Goal: Book appointment/travel/reservation

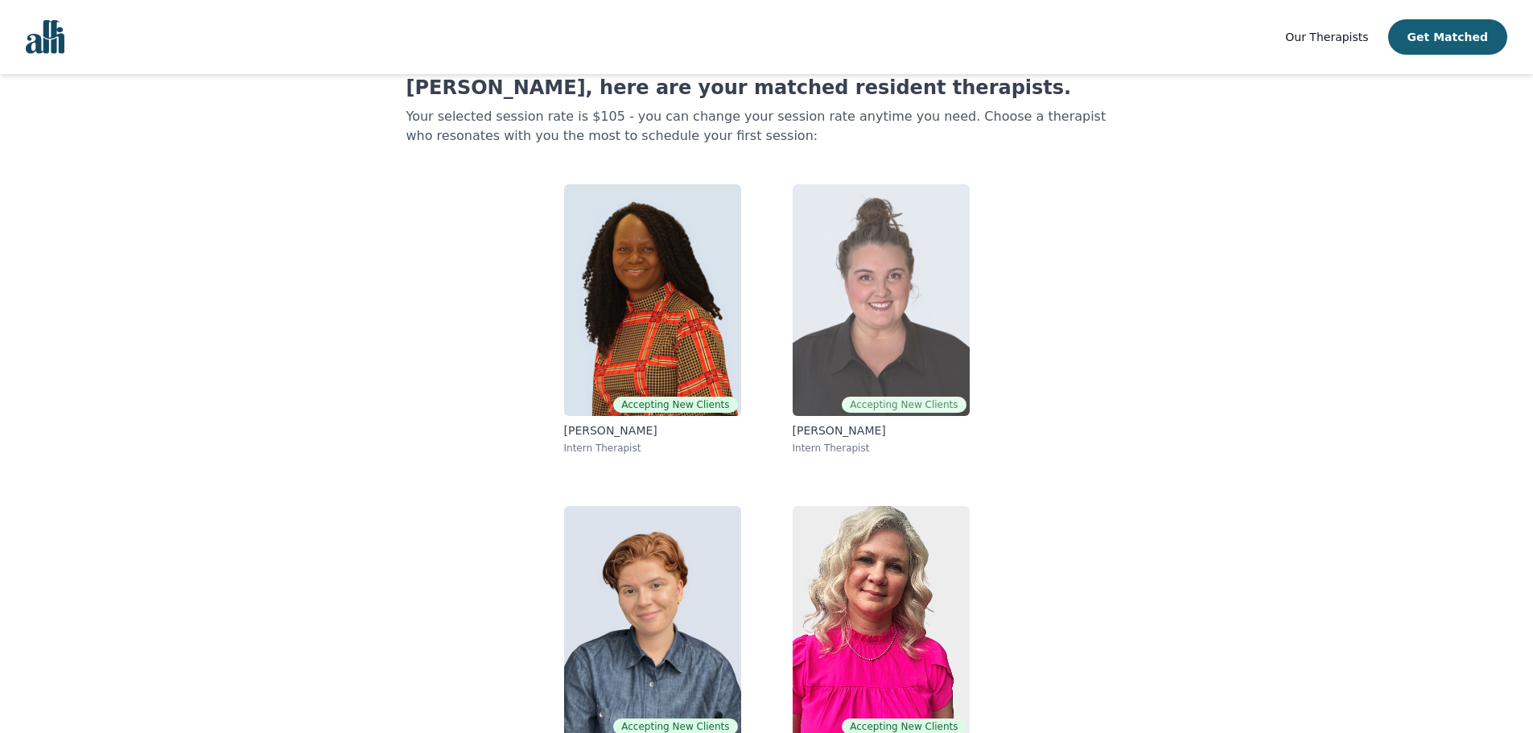
scroll to position [107, 0]
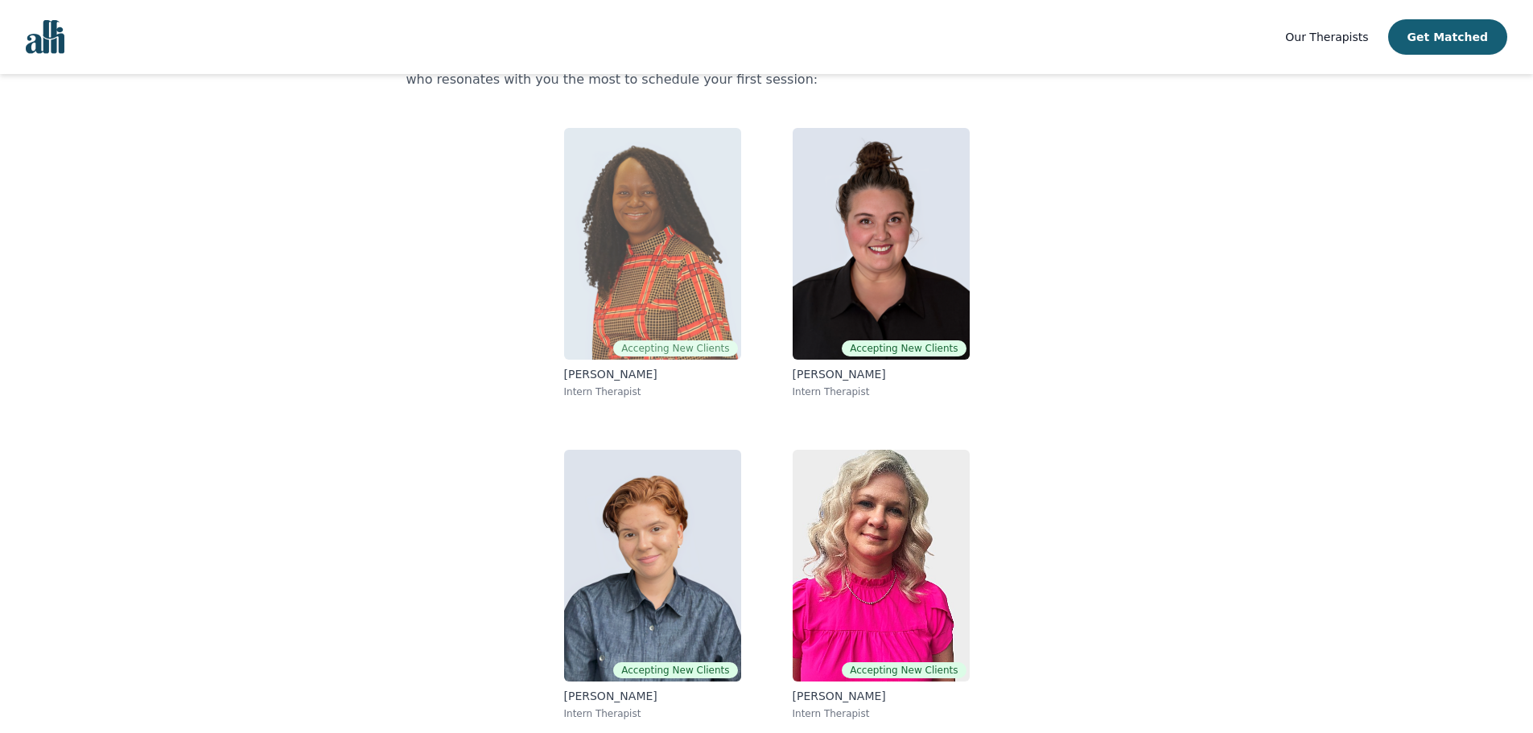
click at [661, 229] on img at bounding box center [652, 244] width 177 height 232
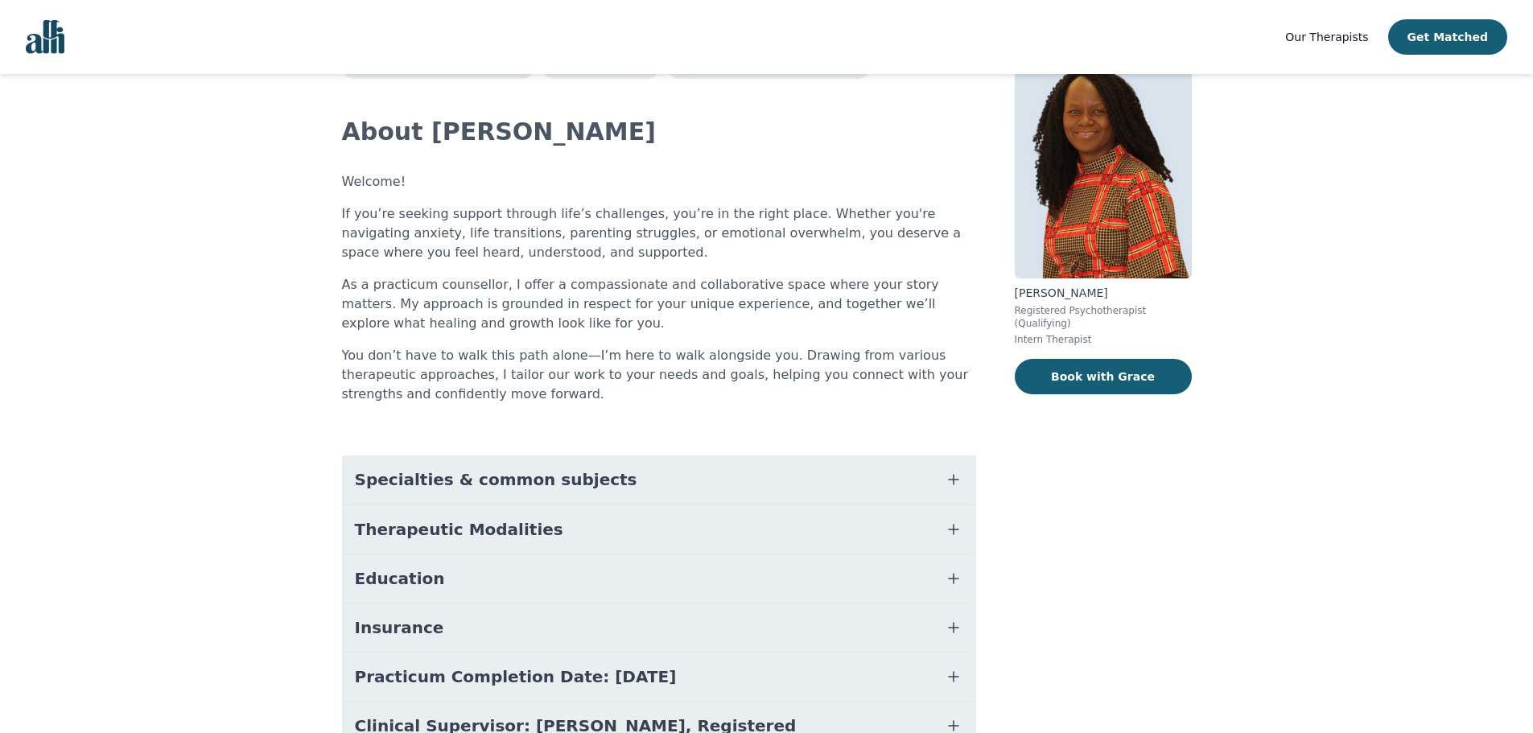
scroll to position [160, 0]
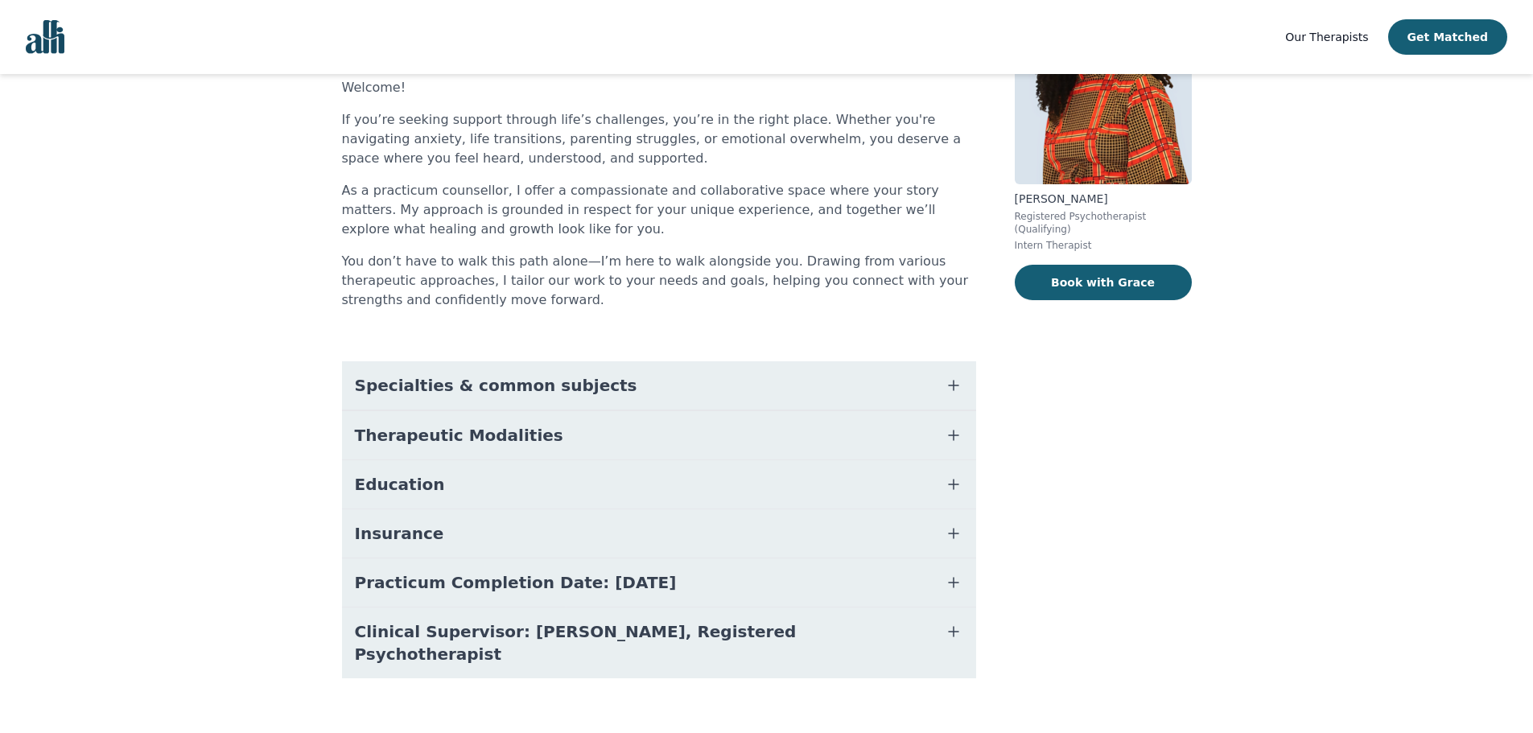
click at [946, 388] on icon "button" at bounding box center [953, 385] width 19 height 19
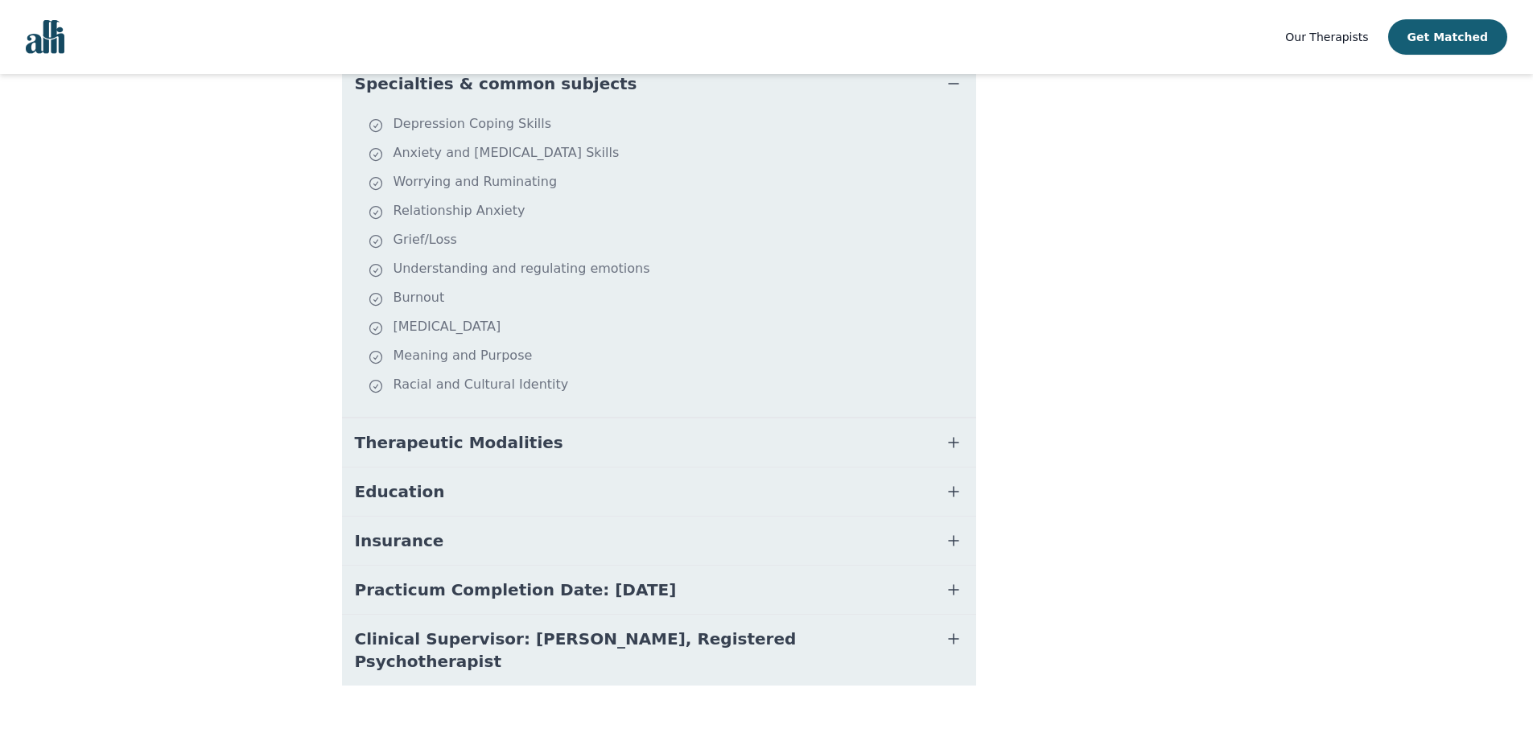
scroll to position [469, 0]
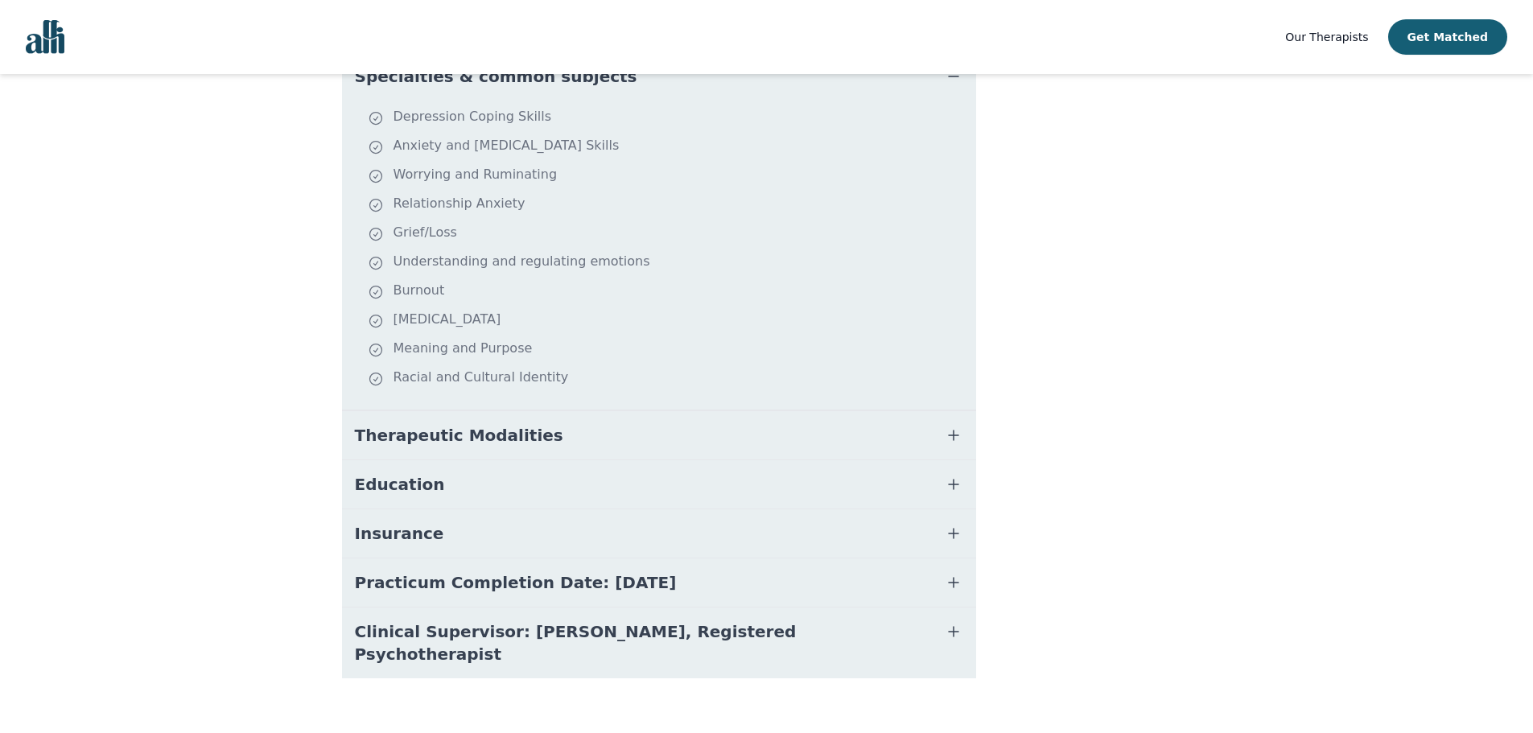
click at [952, 485] on icon "button" at bounding box center [953, 484] width 19 height 19
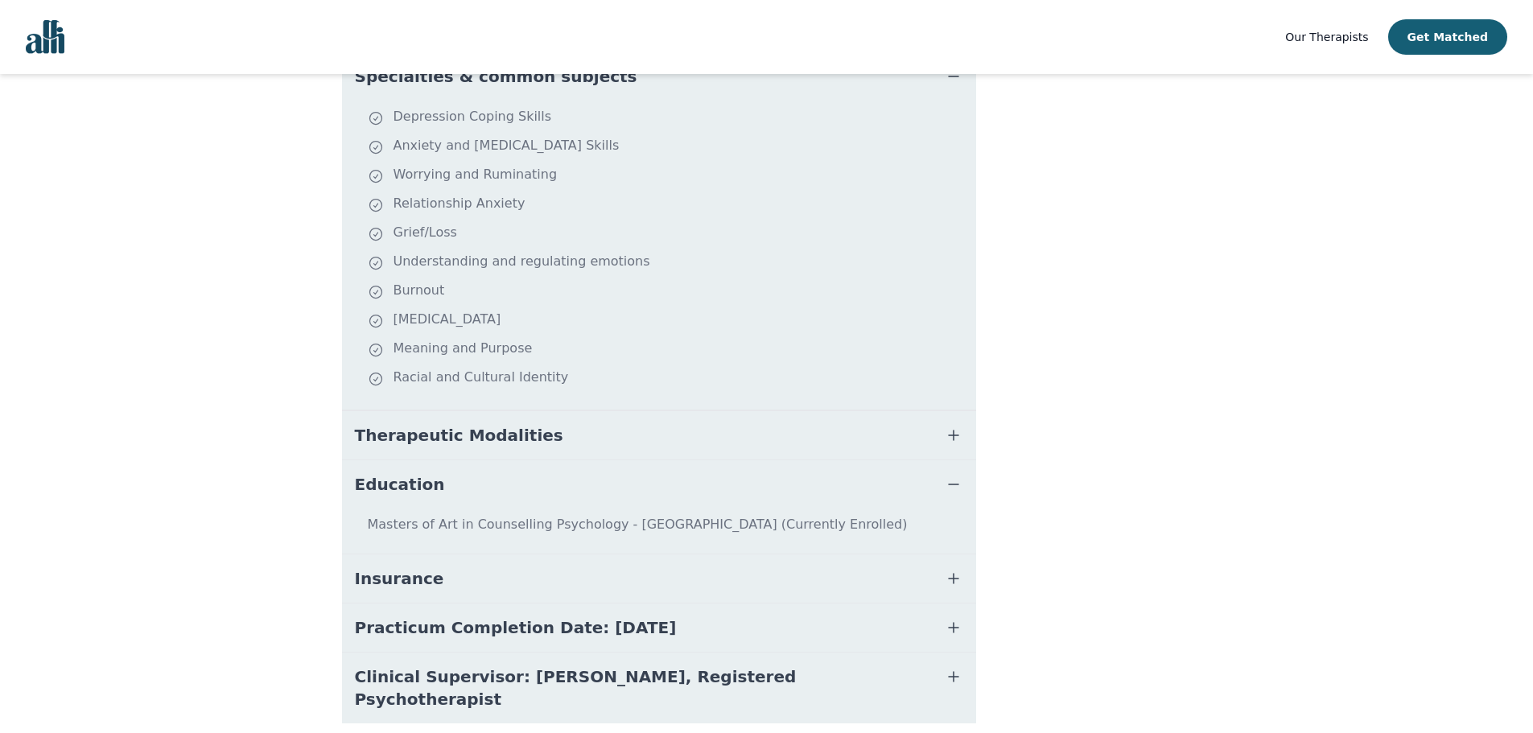
click at [952, 485] on icon "button" at bounding box center [953, 484] width 19 height 19
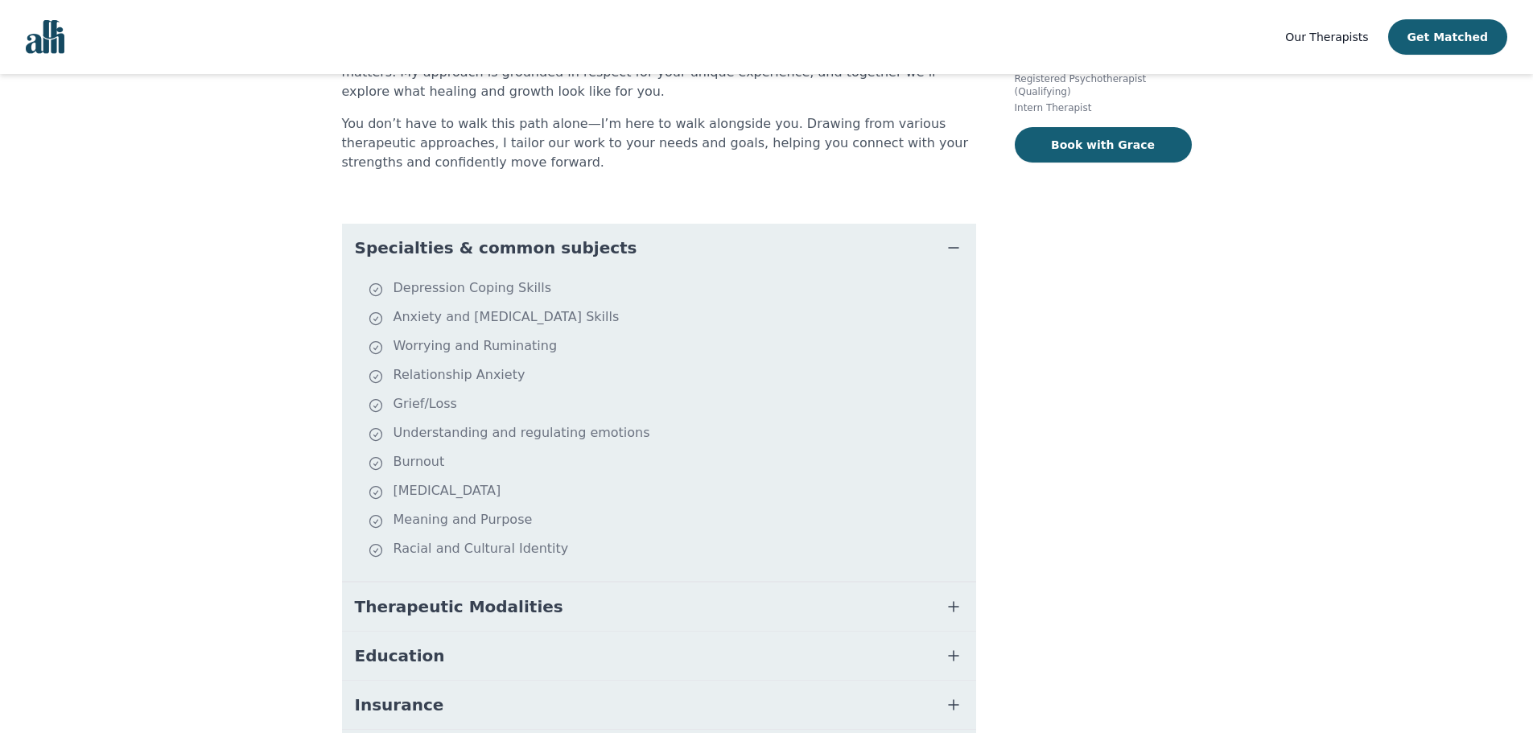
scroll to position [0, 0]
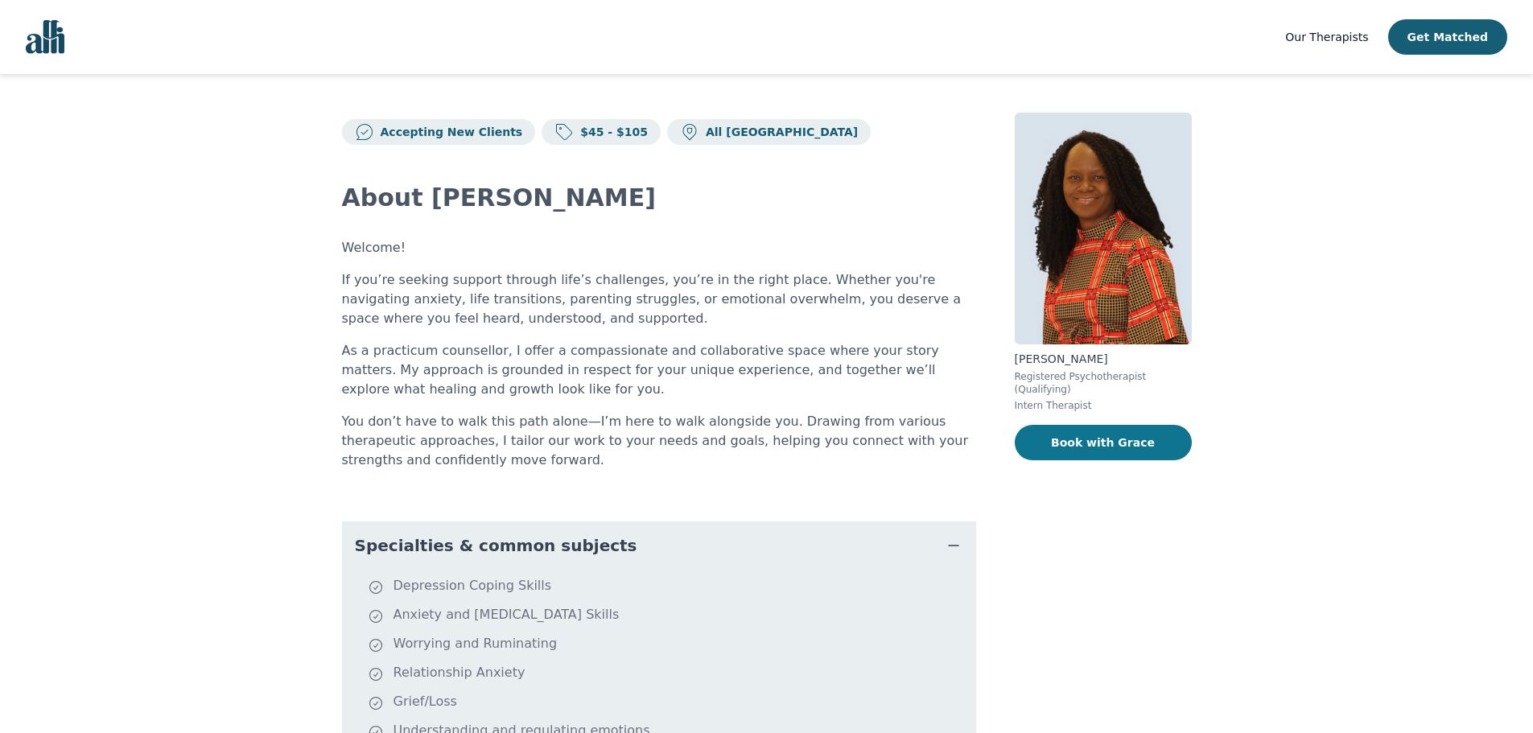
click at [1051, 439] on button "Book with Grace" at bounding box center [1103, 442] width 177 height 35
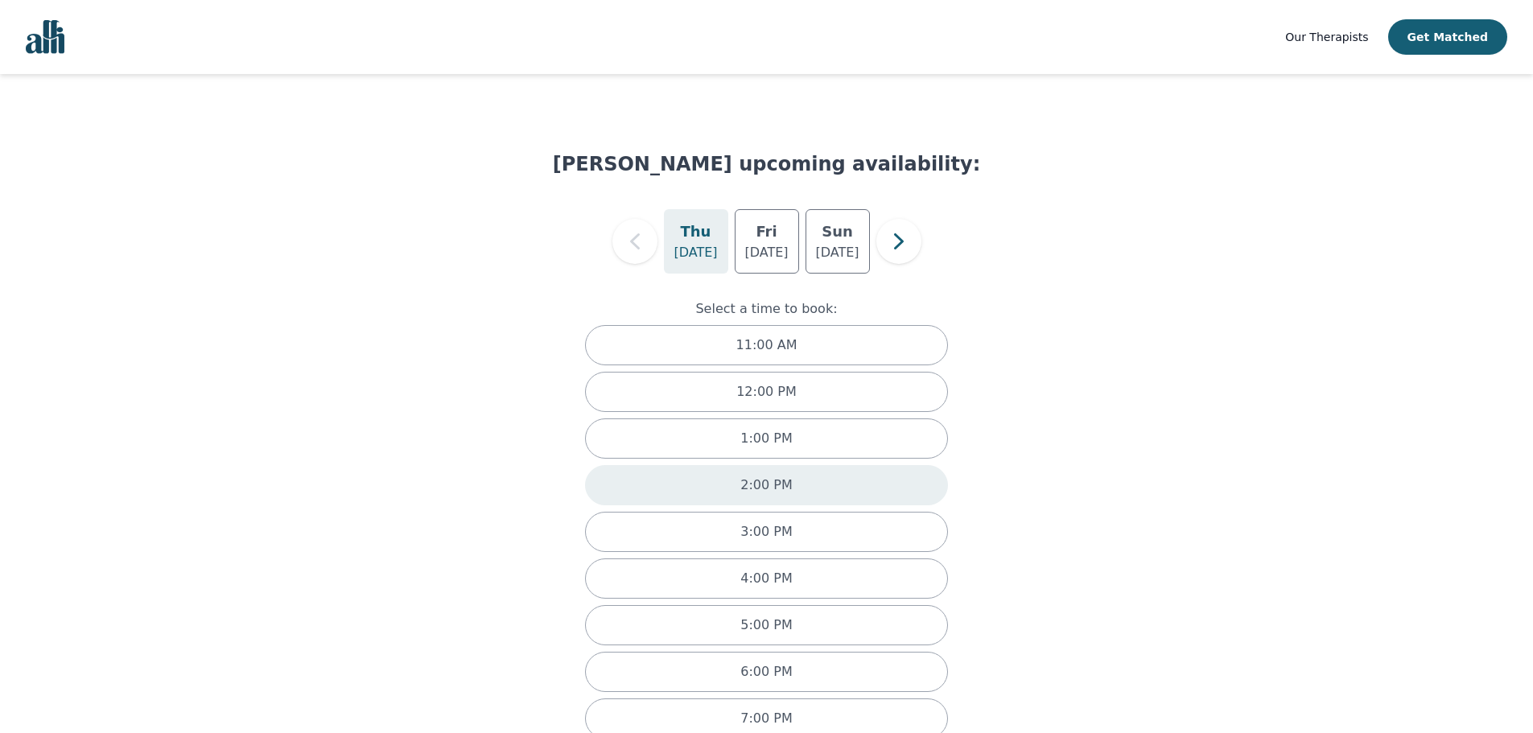
click at [870, 497] on div "2:00 PM" at bounding box center [767, 485] width 364 height 40
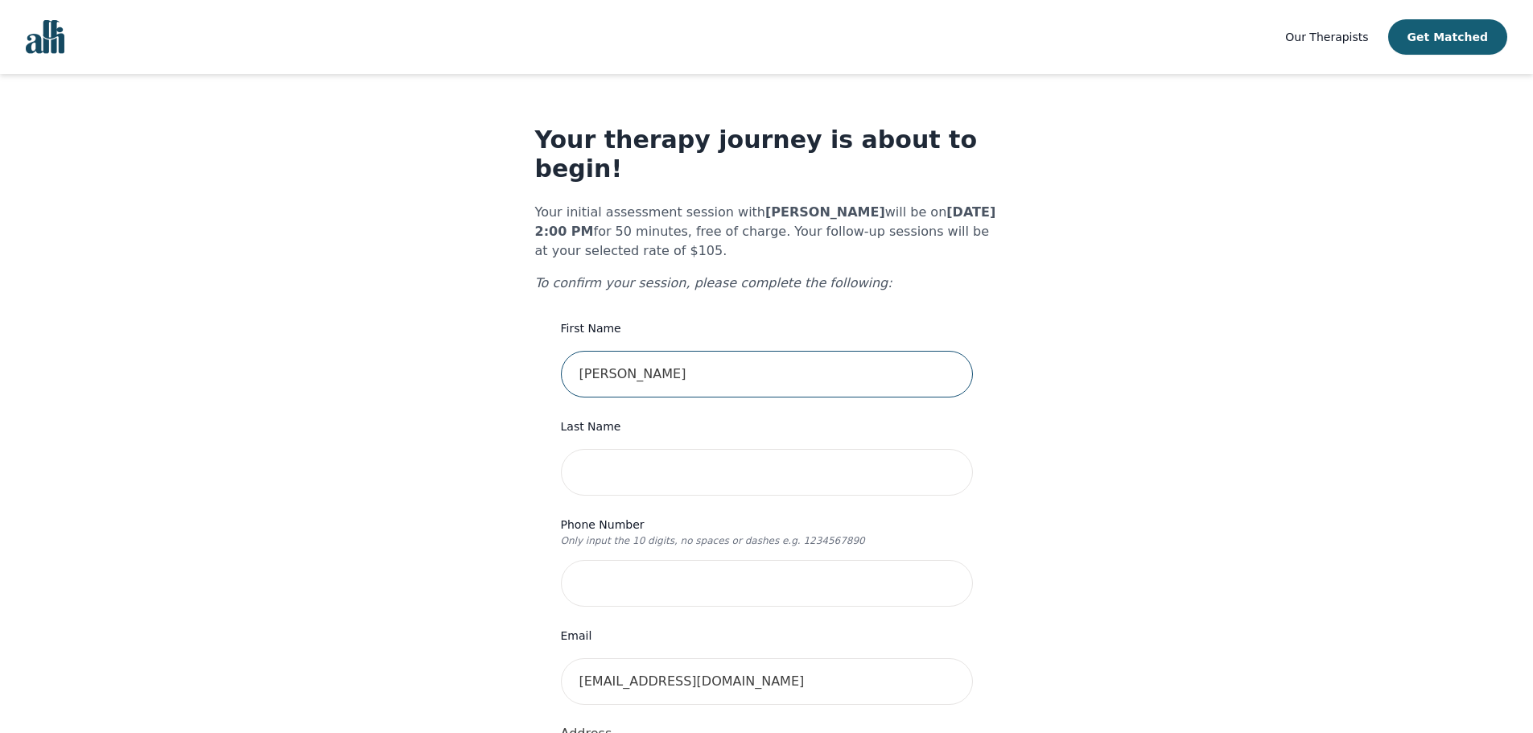
drag, startPoint x: 690, startPoint y: 354, endPoint x: 602, endPoint y: 351, distance: 88.6
click at [602, 351] on input "[PERSON_NAME]" at bounding box center [767, 374] width 412 height 47
type input "Tolu"
click at [899, 460] on input "text" at bounding box center [767, 472] width 412 height 47
type input "[PERSON_NAME]"
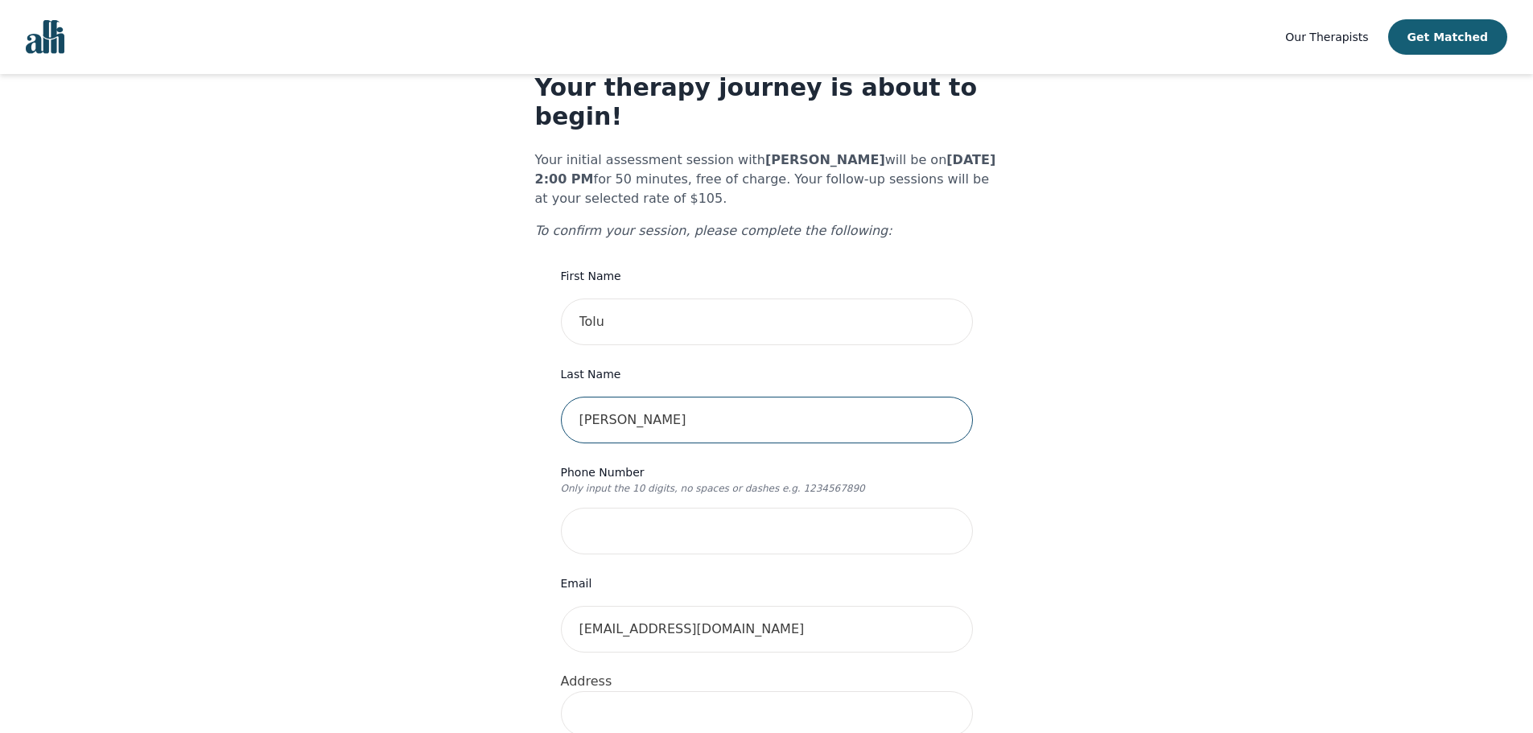
scroll to position [80, 0]
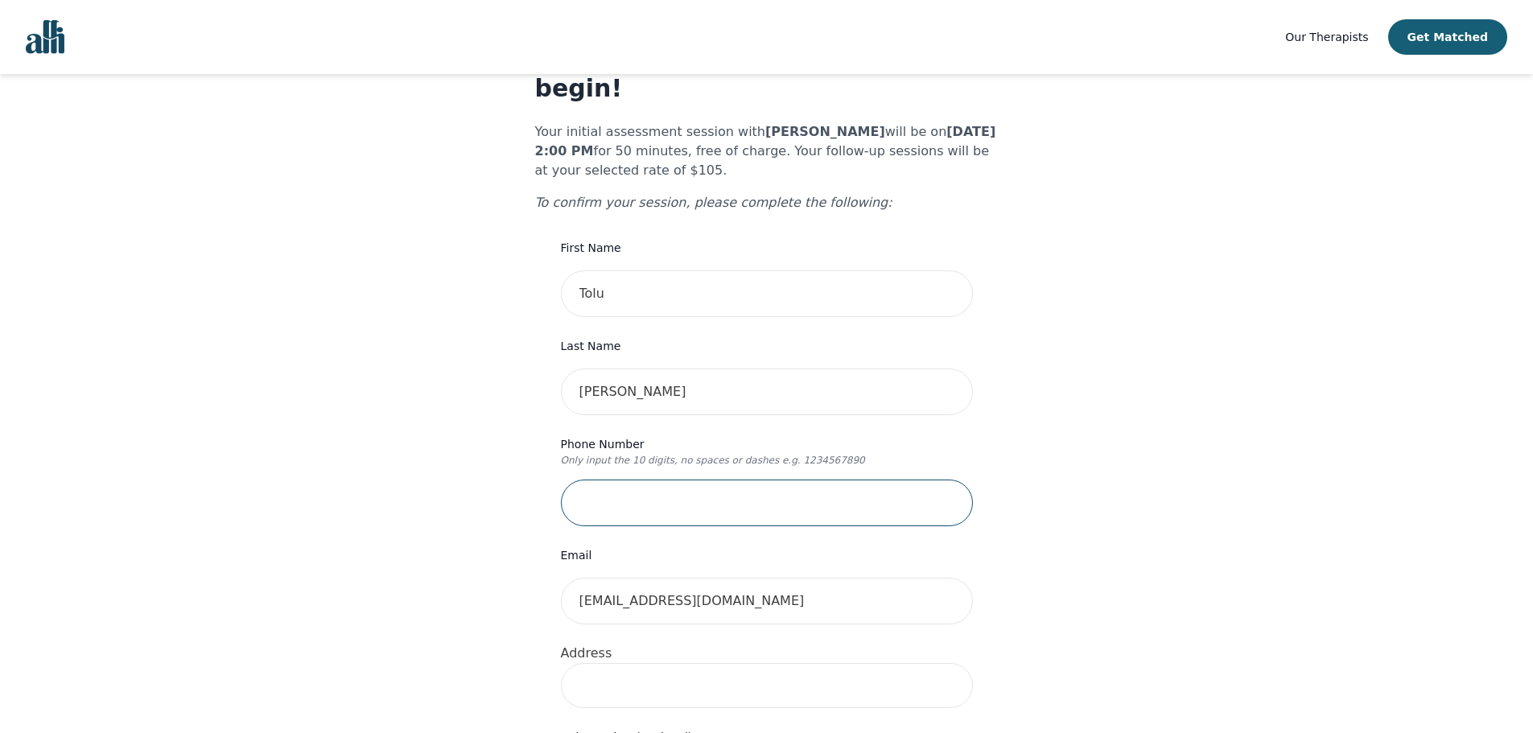
click at [752, 480] on input "tel" at bounding box center [767, 503] width 412 height 47
type input "[PHONE_NUMBER]"
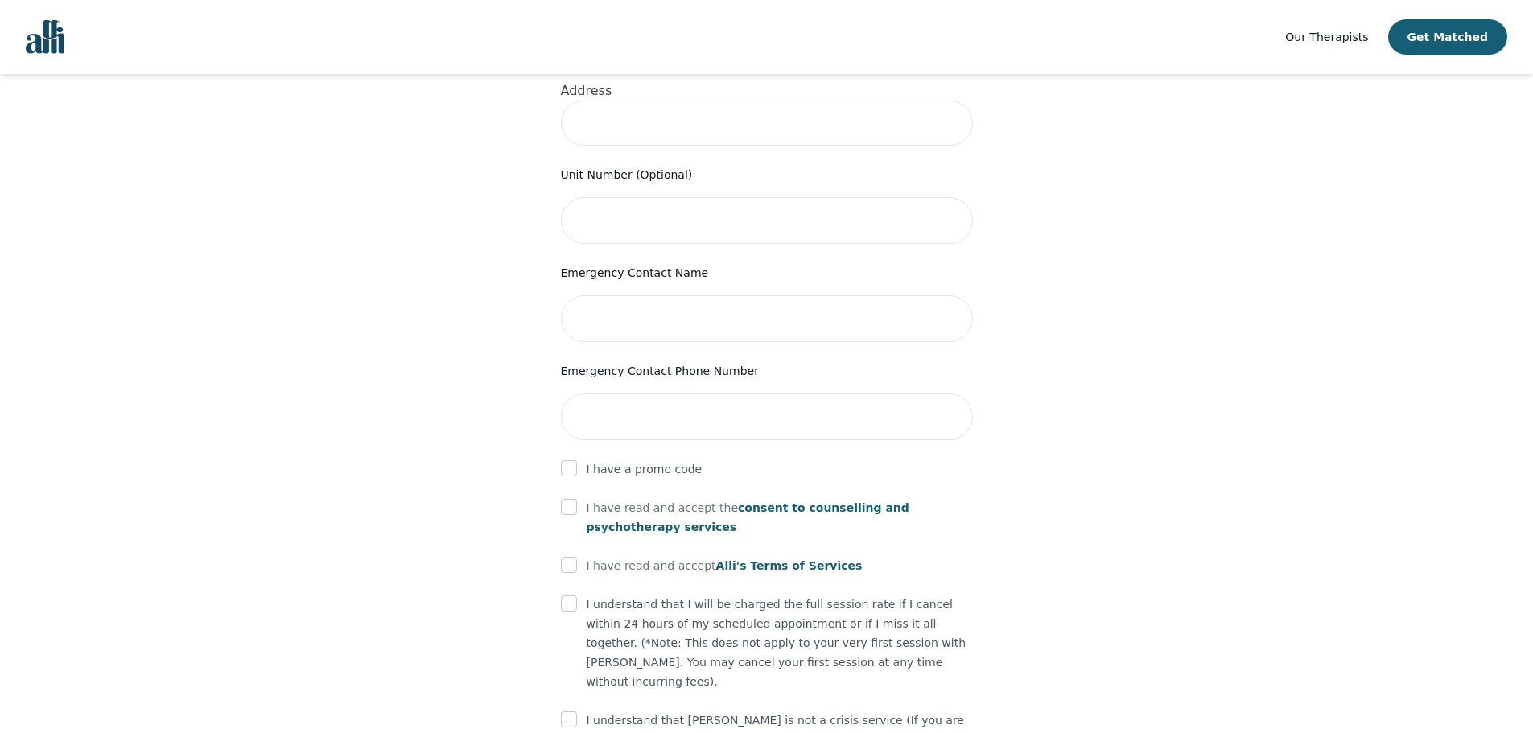
scroll to position [644, 0]
click at [572, 498] on input "checkbox" at bounding box center [569, 506] width 16 height 16
checkbox input "true"
click at [566, 556] on input "checkbox" at bounding box center [569, 564] width 16 height 16
checkbox input "true"
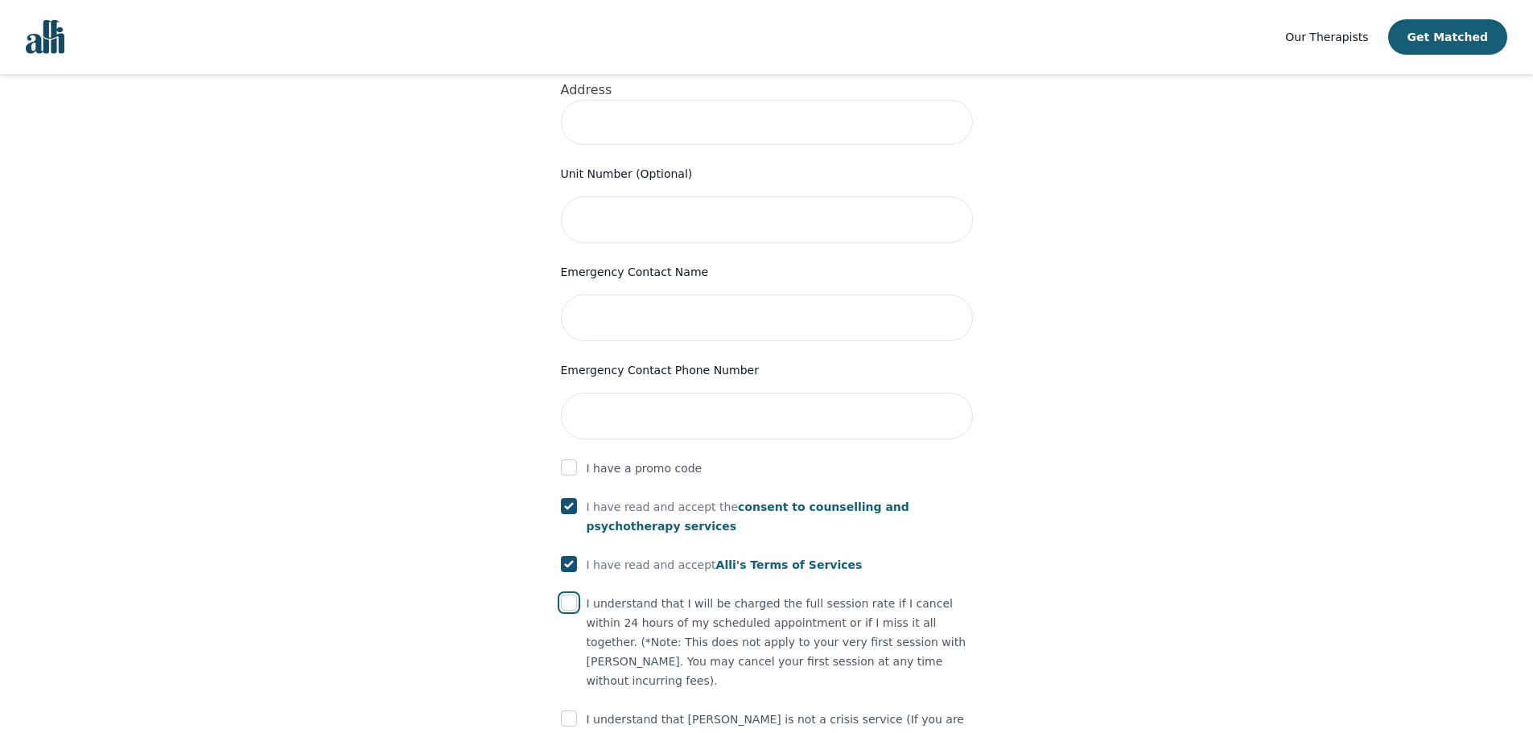
click at [570, 595] on input "checkbox" at bounding box center [569, 603] width 16 height 16
checkbox input "true"
click at [568, 711] on input "checkbox" at bounding box center [569, 719] width 16 height 16
checkbox input "true"
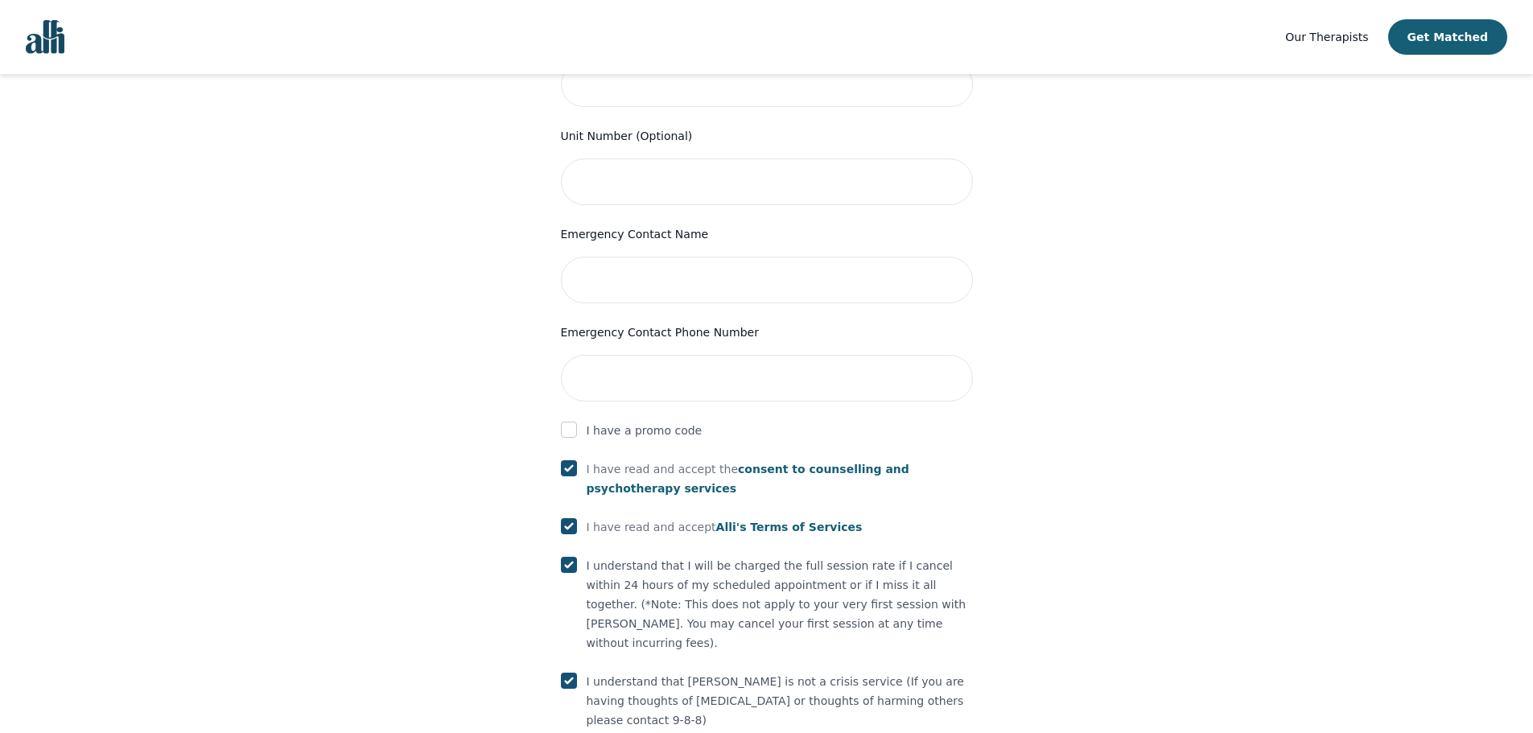
scroll to position [717, 0]
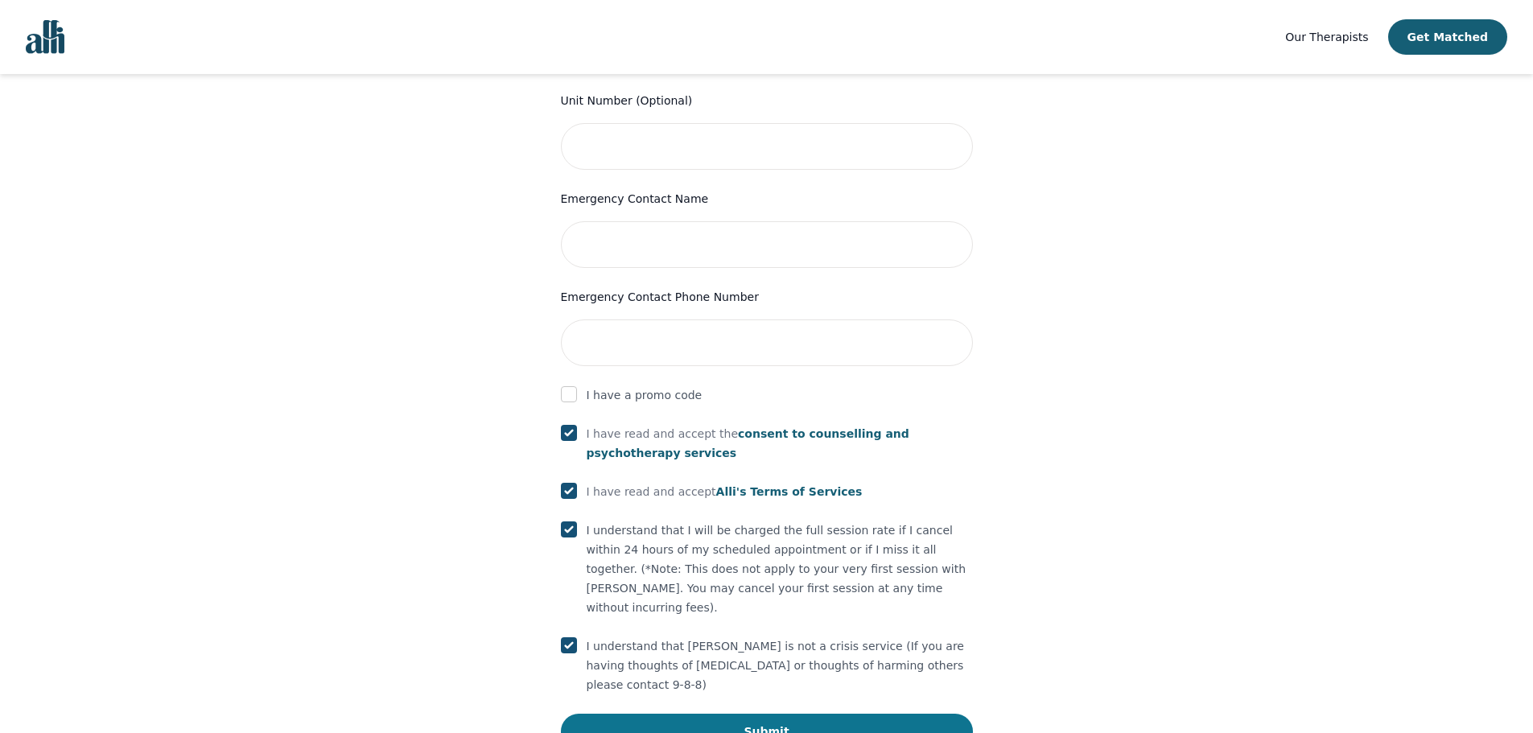
click at [686, 714] on button "Submit" at bounding box center [767, 731] width 412 height 35
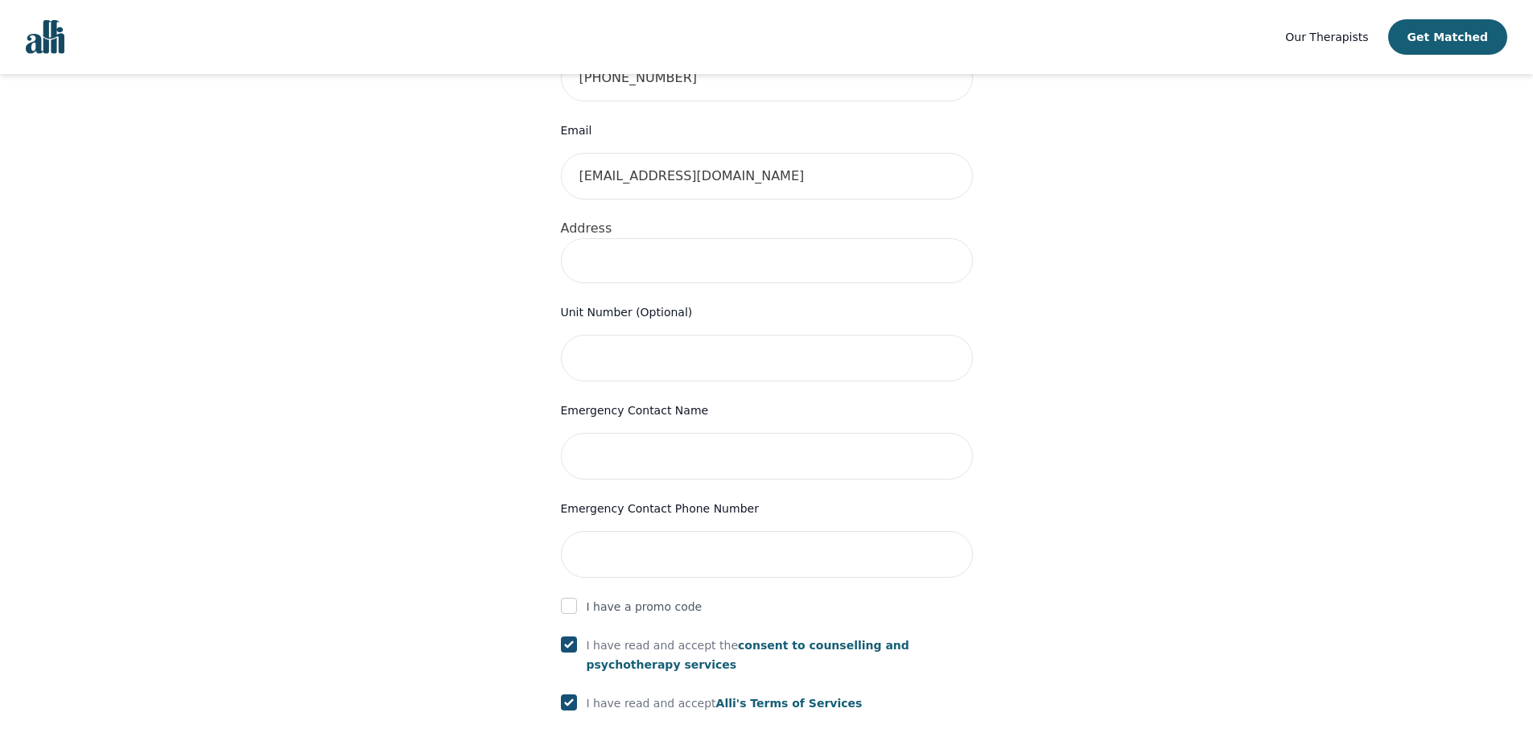
scroll to position [231, 0]
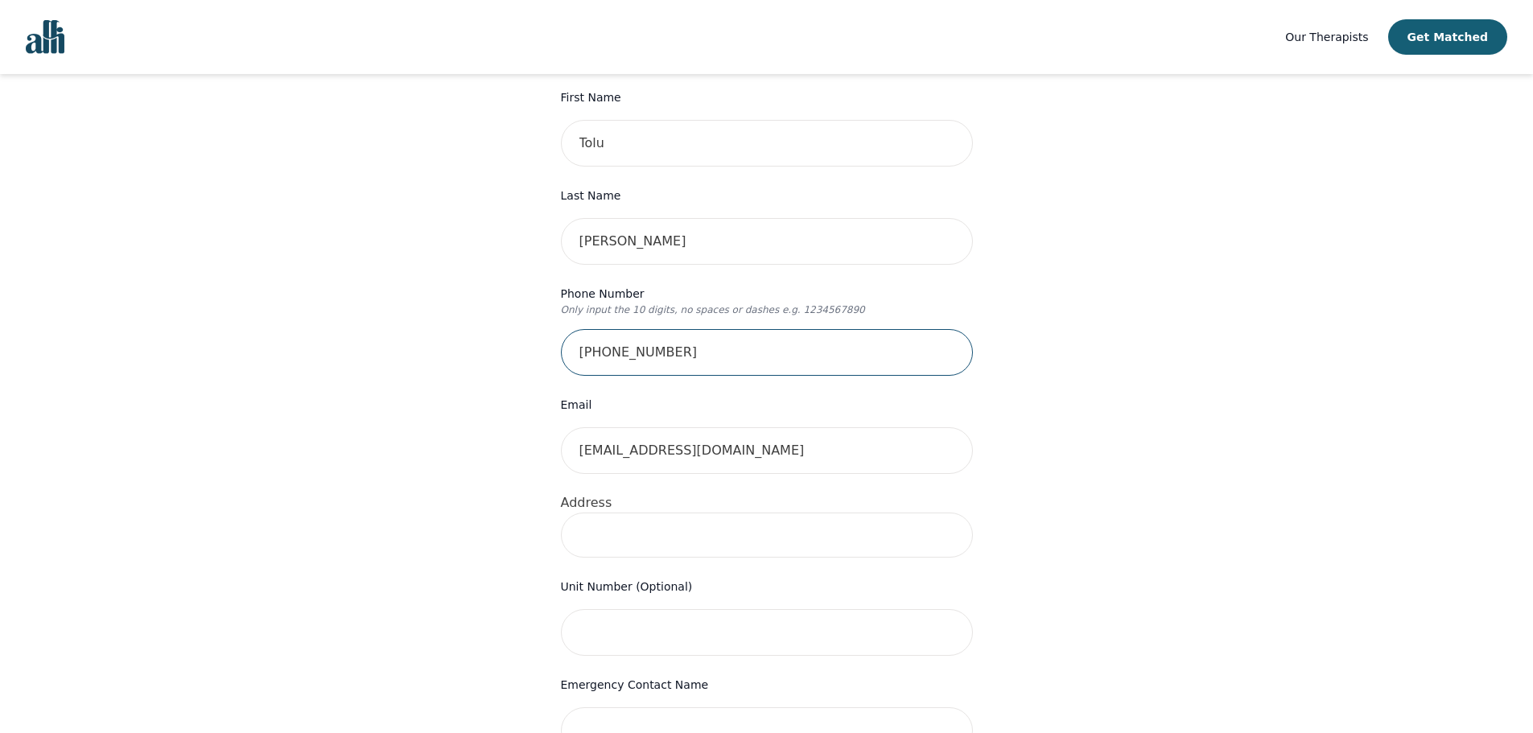
drag, startPoint x: 670, startPoint y: 323, endPoint x: 546, endPoint y: 323, distance: 123.9
click at [546, 323] on div "Your therapy journey is about to begin! Your initial assessment session with [P…" at bounding box center [767, 604] width 464 height 1418
type input "4166059464"
click at [1214, 425] on div "Your therapy journey is about to begin! Your initial assessment session with [P…" at bounding box center [766, 603] width 1494 height 1521
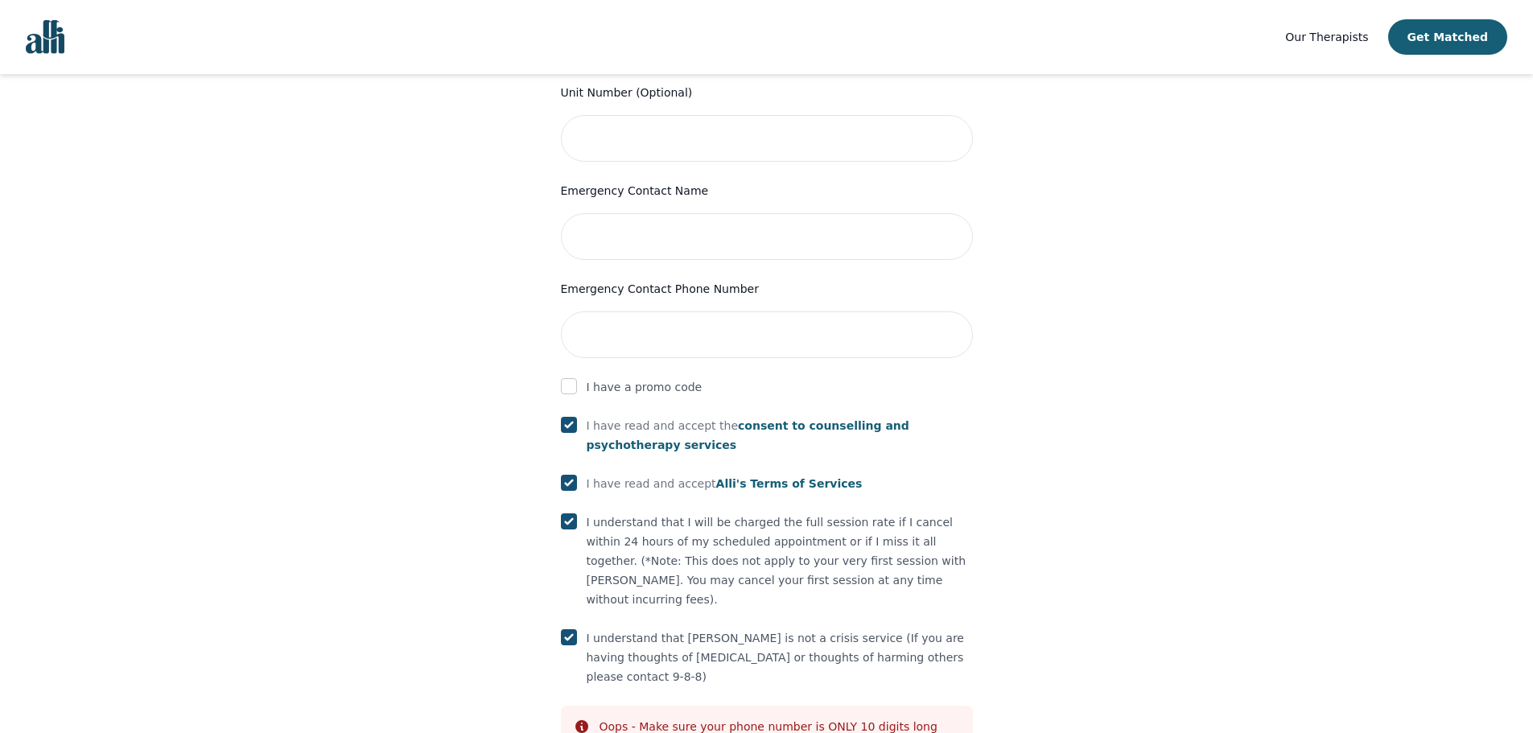
scroll to position [794, 0]
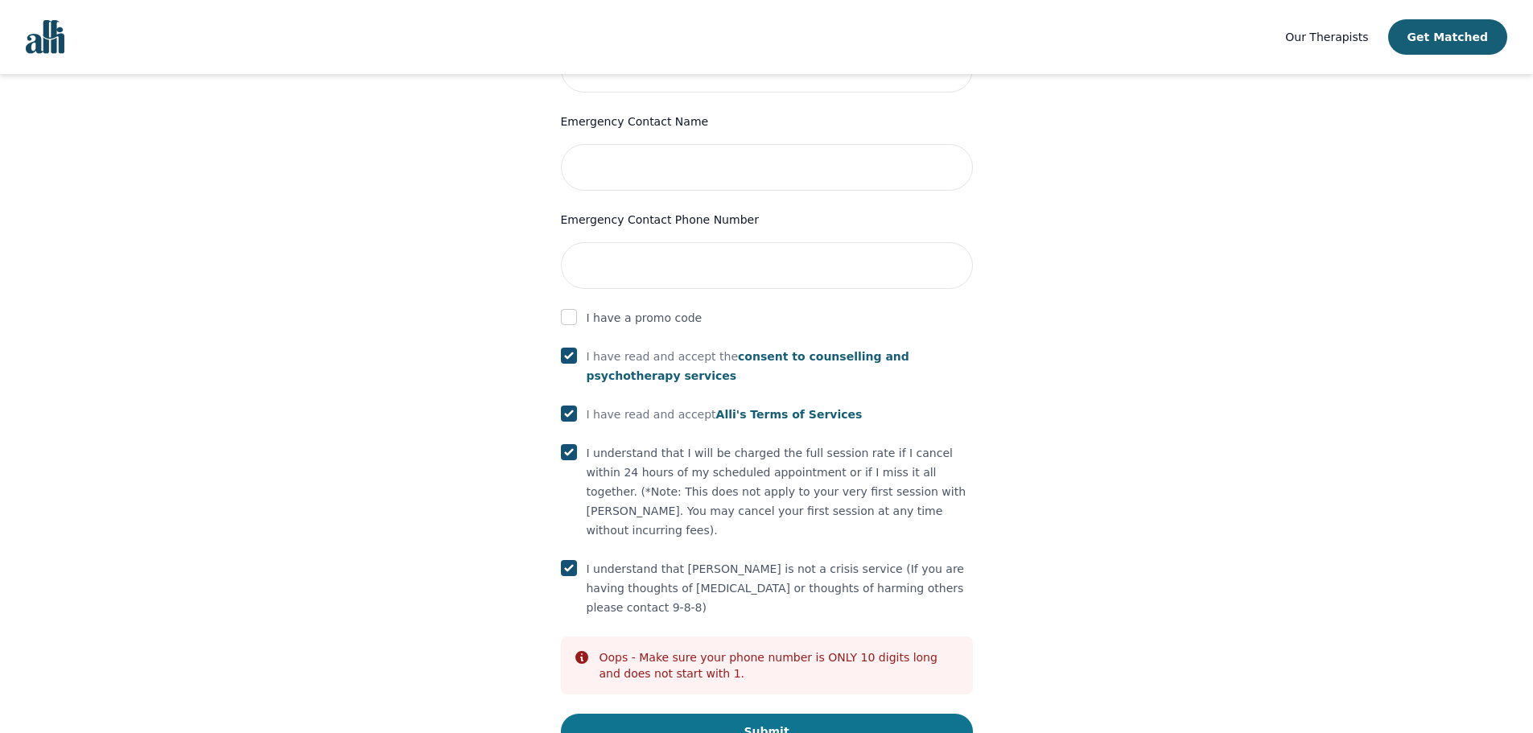
click at [704, 714] on button "Submit" at bounding box center [767, 731] width 412 height 35
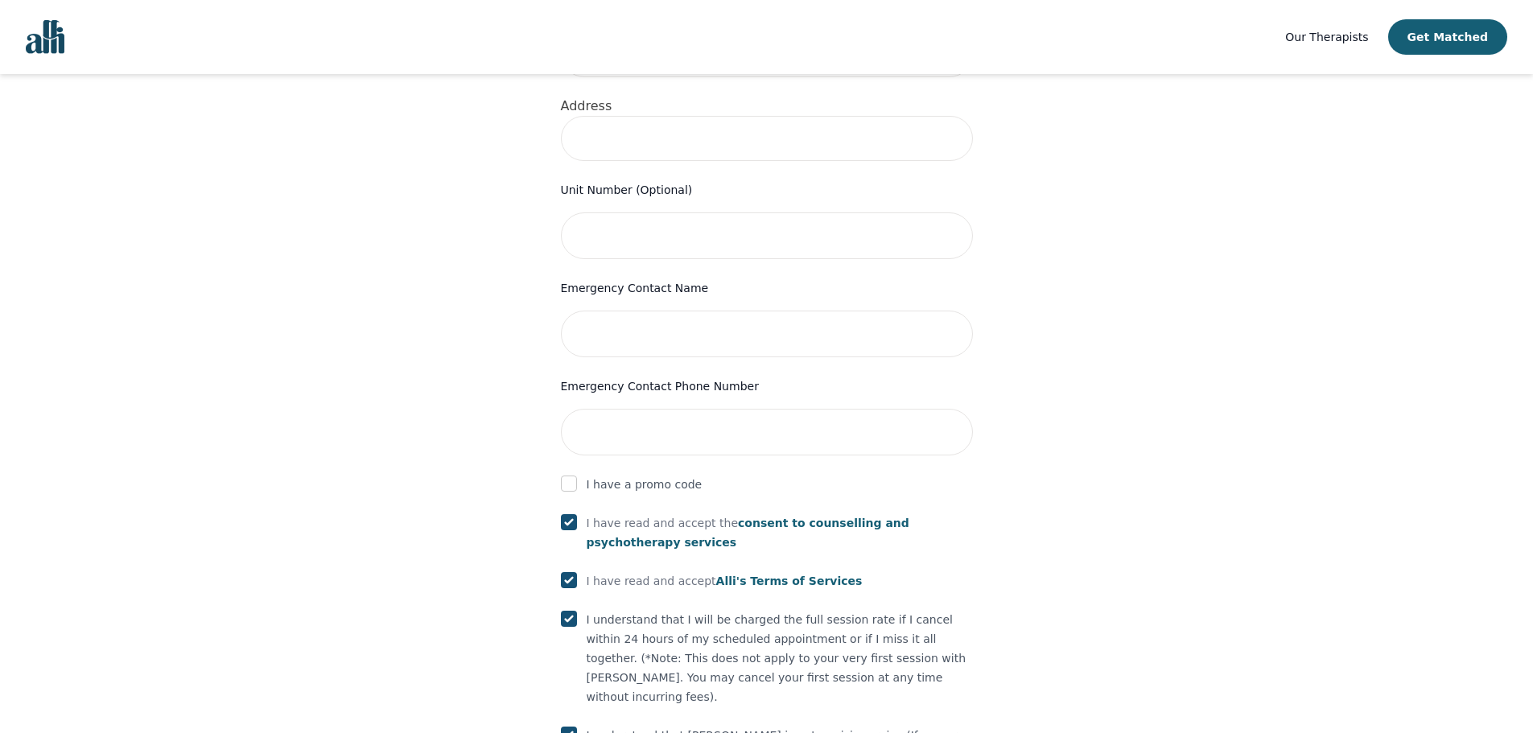
scroll to position [376, 0]
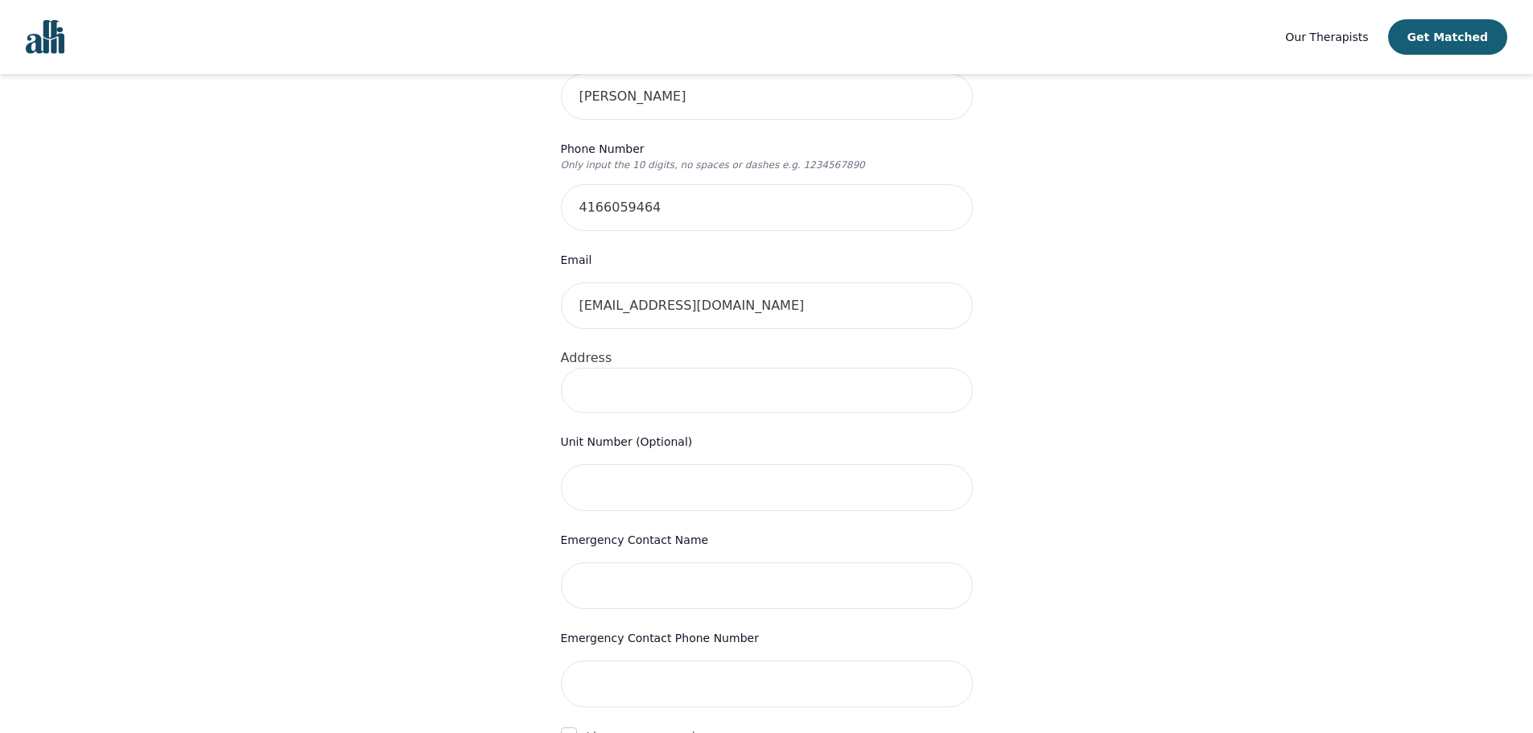
click at [673, 348] on div "Address" at bounding box center [767, 380] width 412 height 64
click at [673, 368] on input at bounding box center [767, 390] width 412 height 45
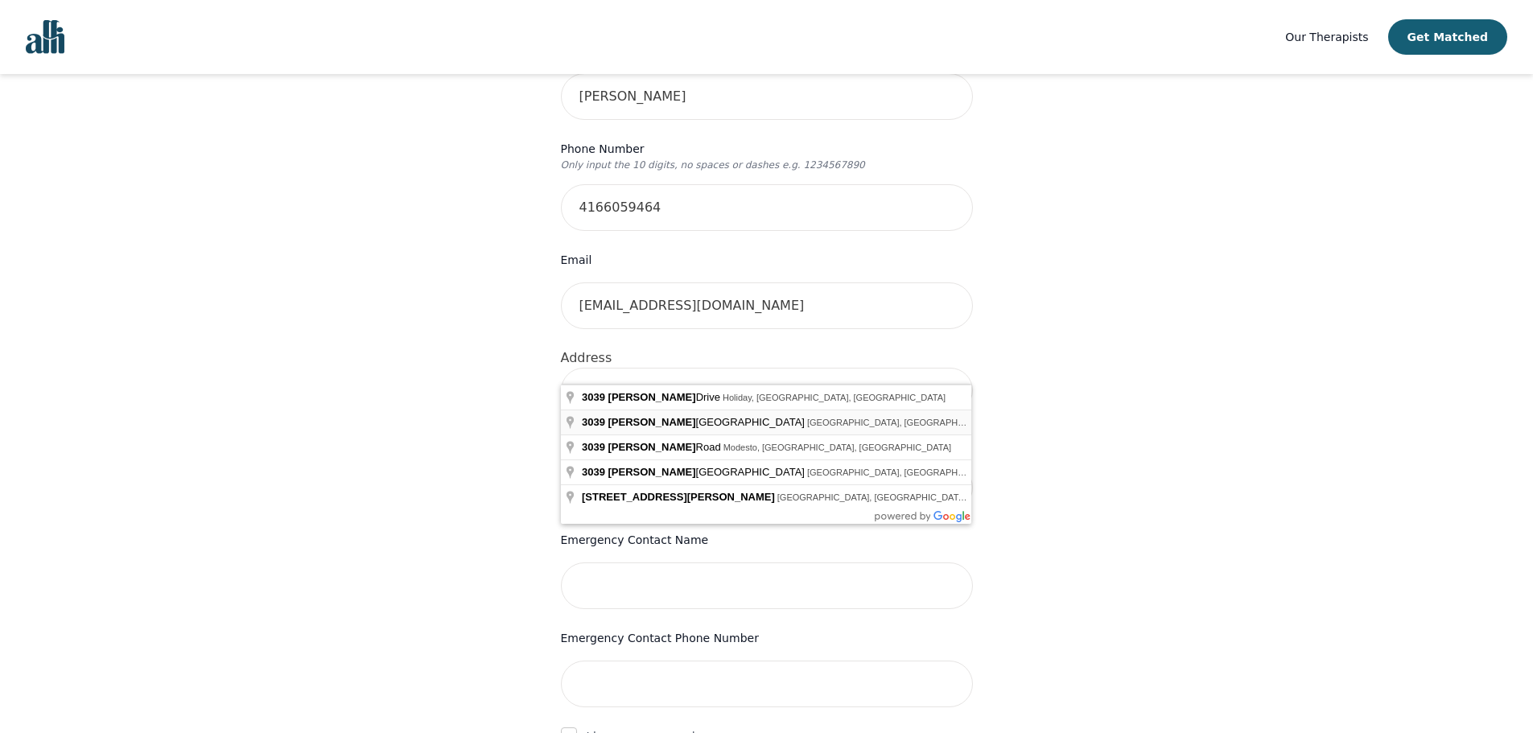
type input "[STREET_ADDRESS][PERSON_NAME]"
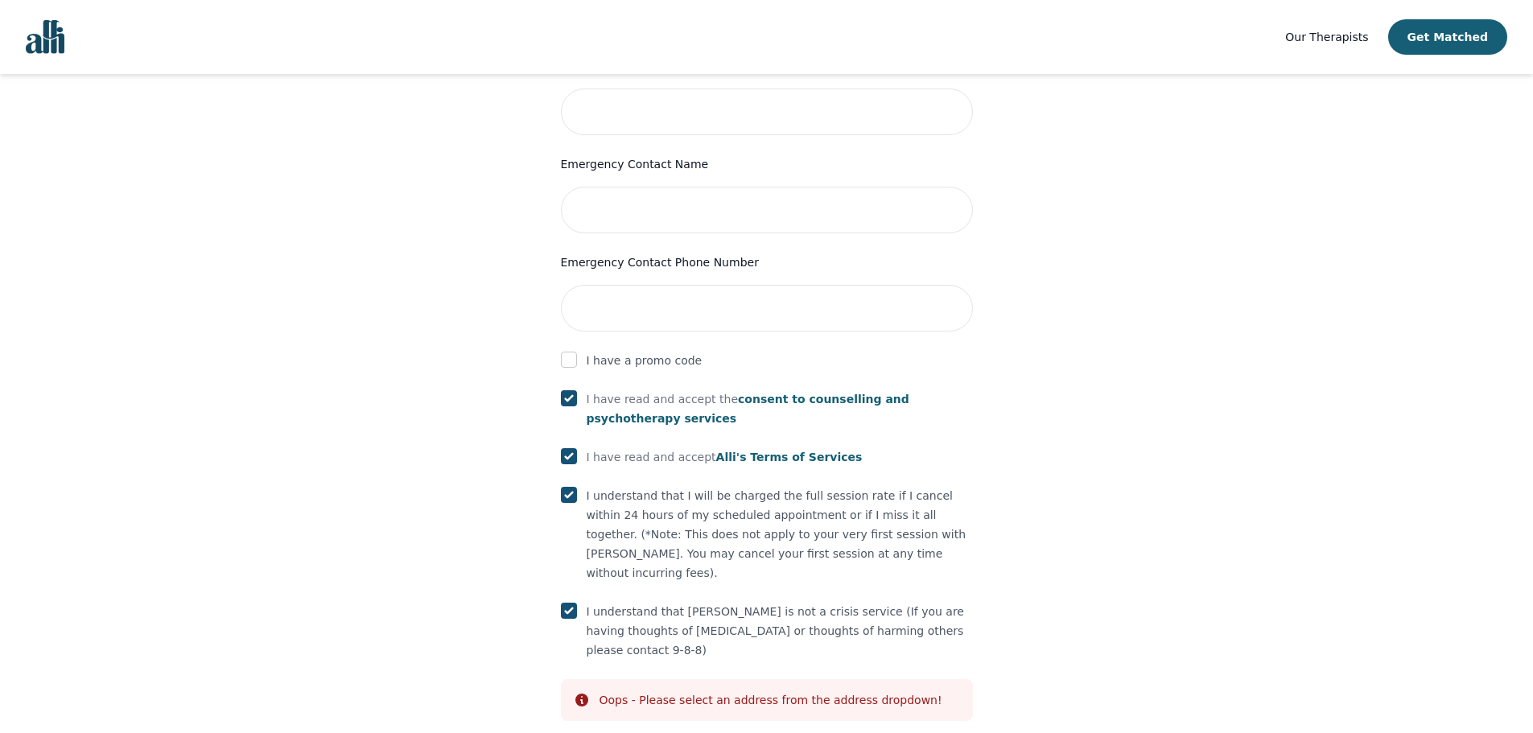
scroll to position [778, 0]
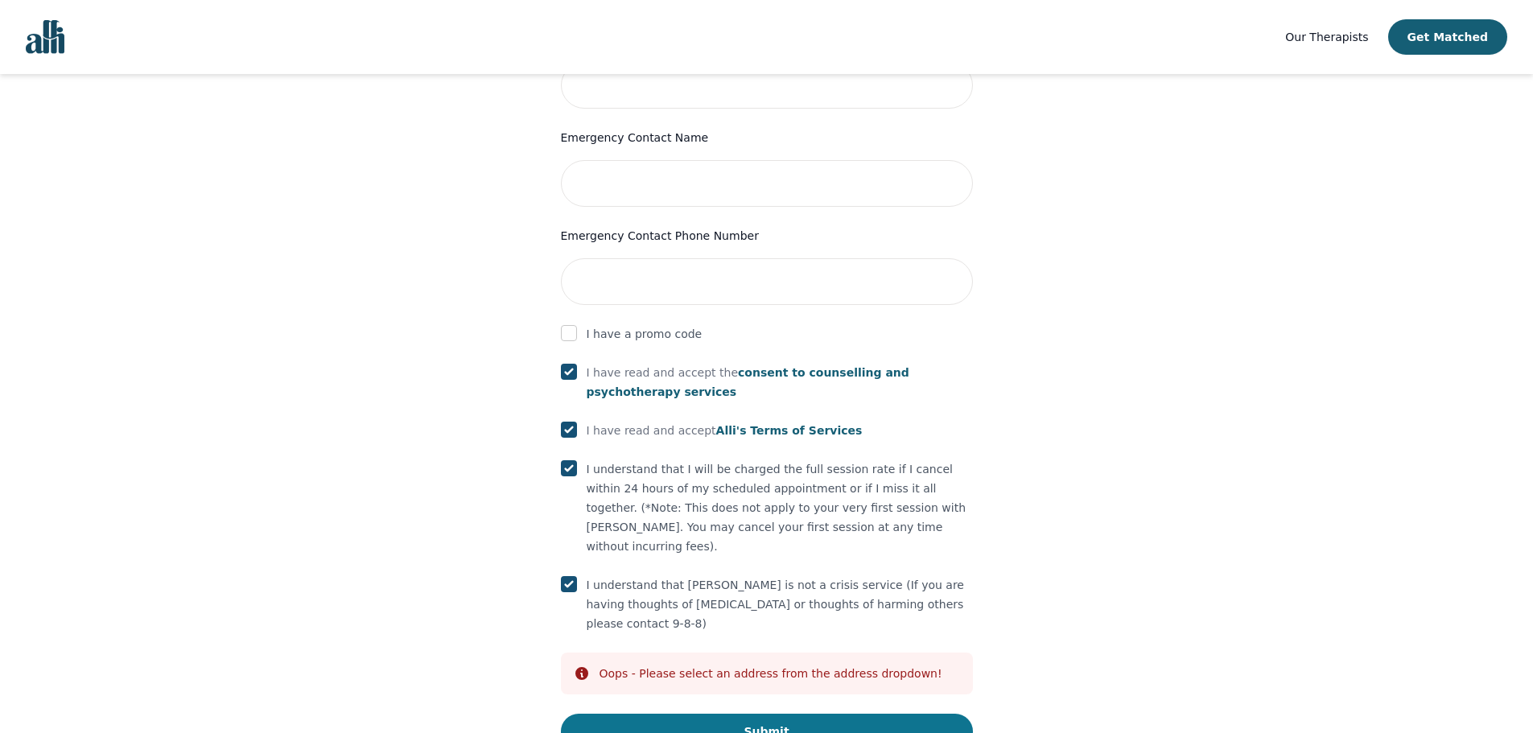
click at [791, 714] on button "Submit" at bounding box center [767, 731] width 412 height 35
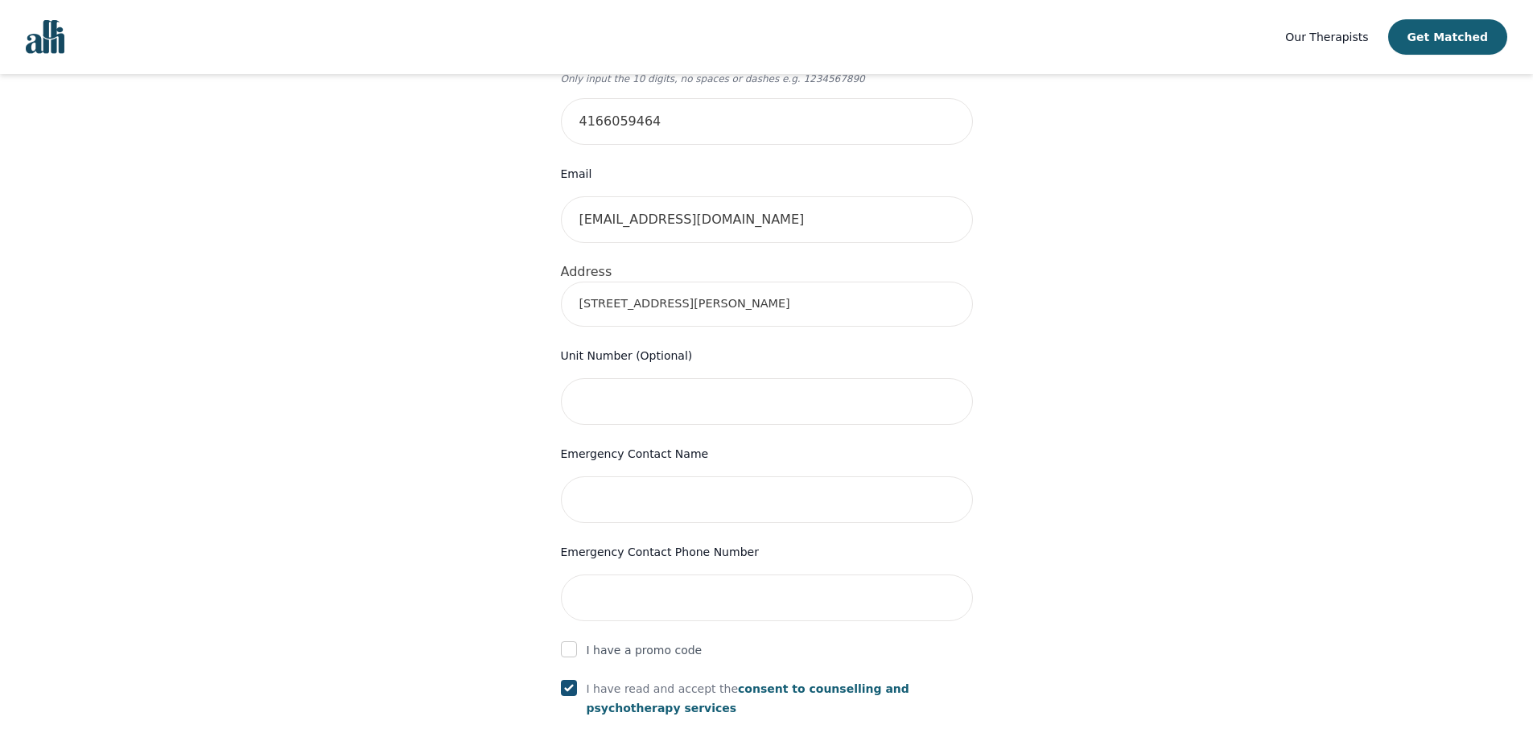
scroll to position [456, 0]
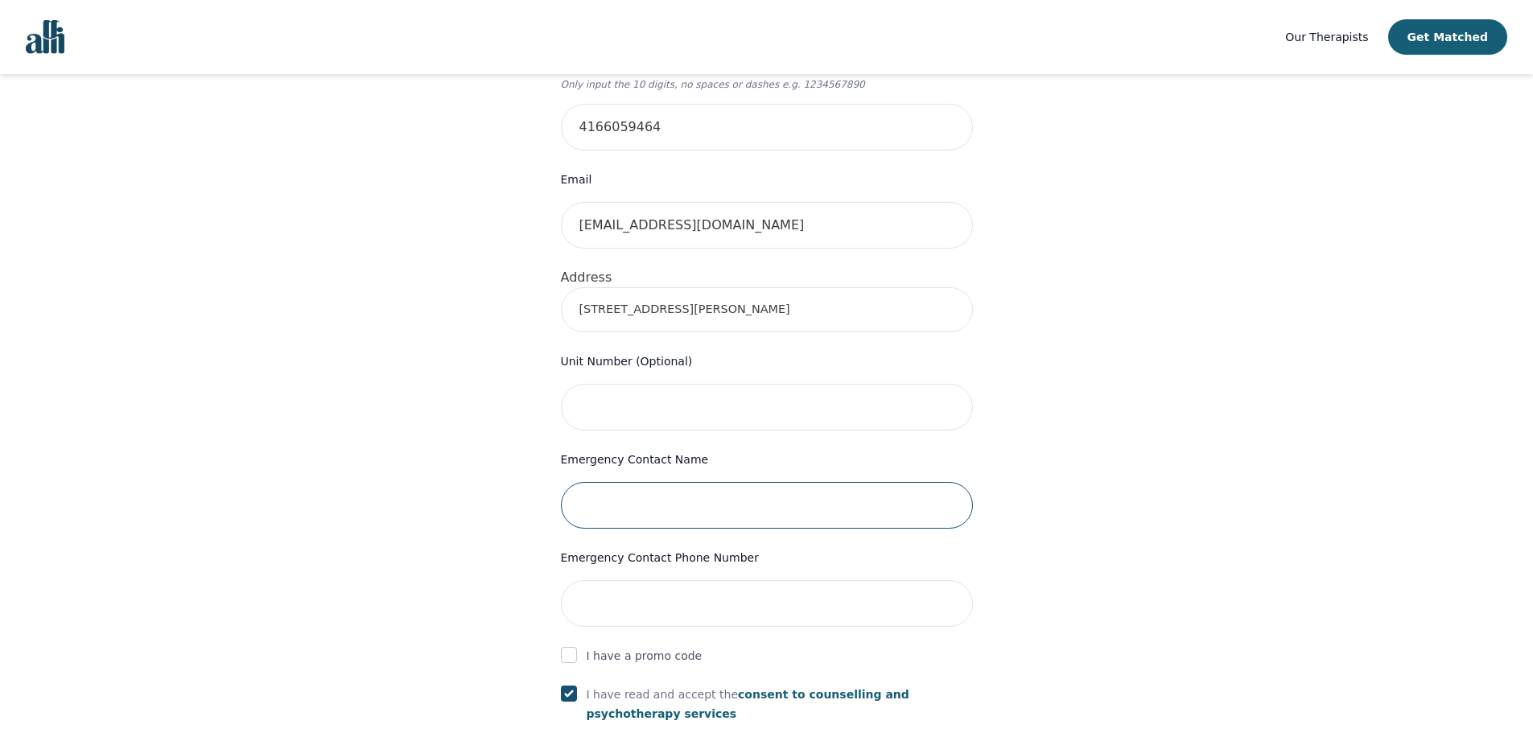
click at [687, 482] on input "text" at bounding box center [767, 505] width 412 height 47
type input "[PERSON_NAME]"
type input "6475252839"
click at [1243, 349] on div "Your therapy journey is about to begin! Your initial assessment session with [P…" at bounding box center [766, 370] width 1494 height 1505
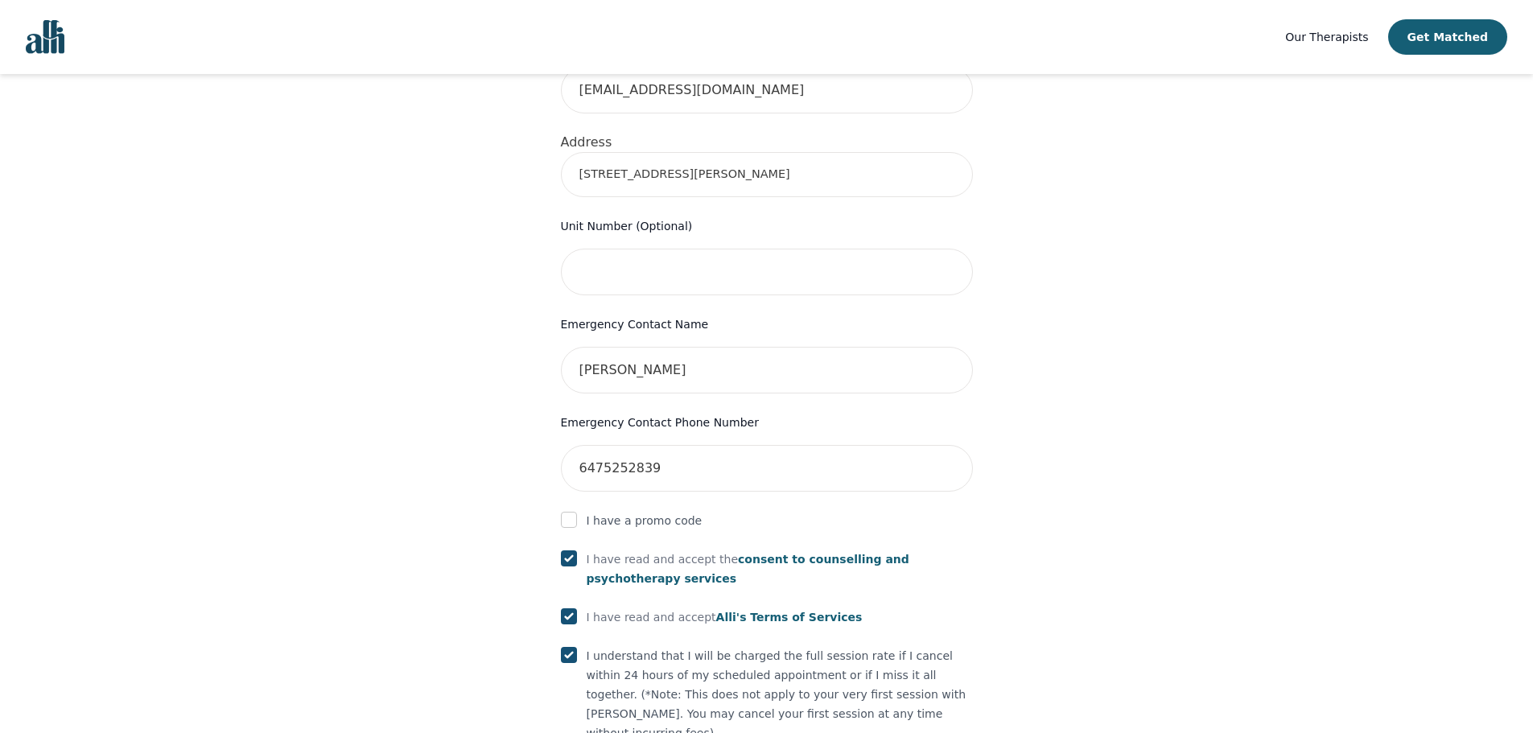
scroll to position [778, 0]
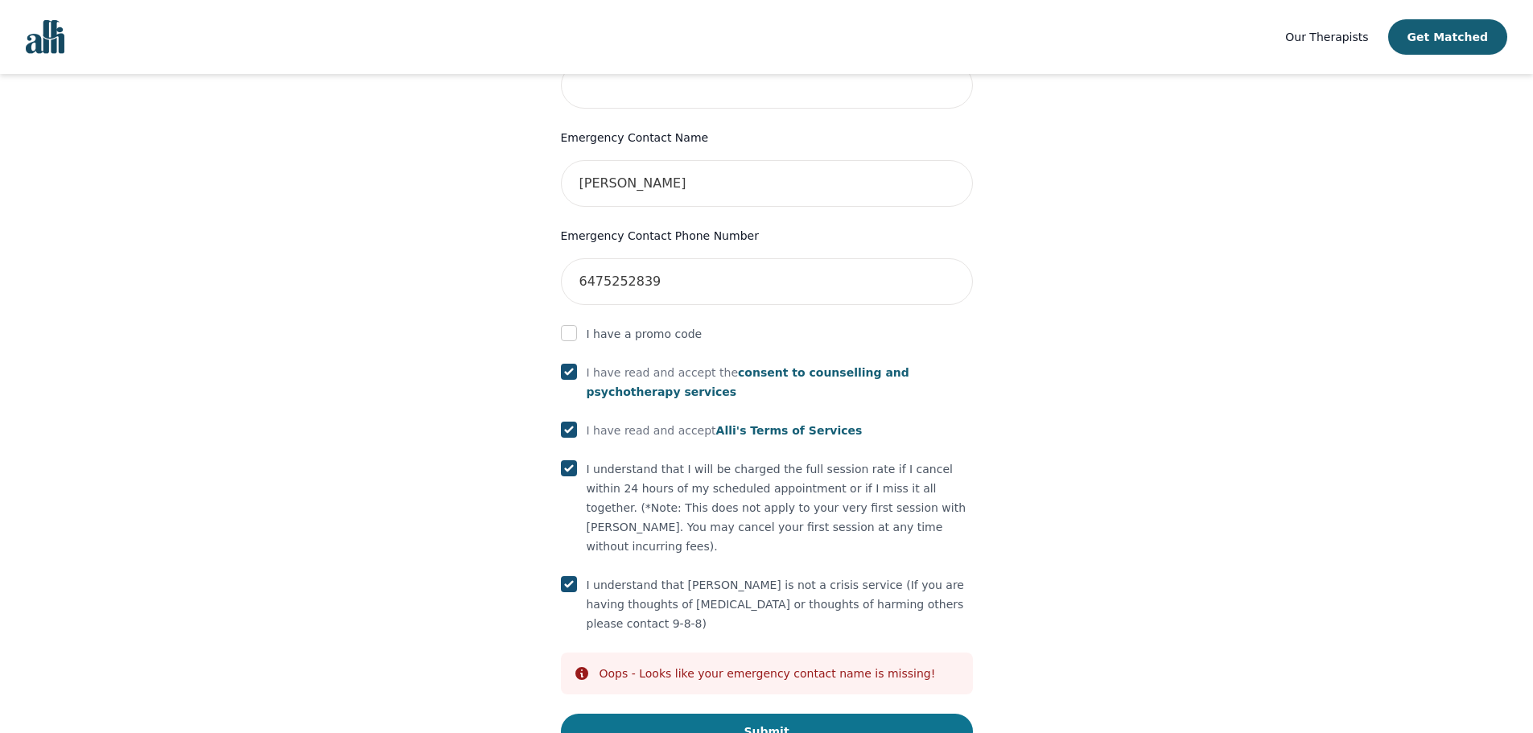
click at [738, 714] on button "Submit" at bounding box center [767, 731] width 412 height 35
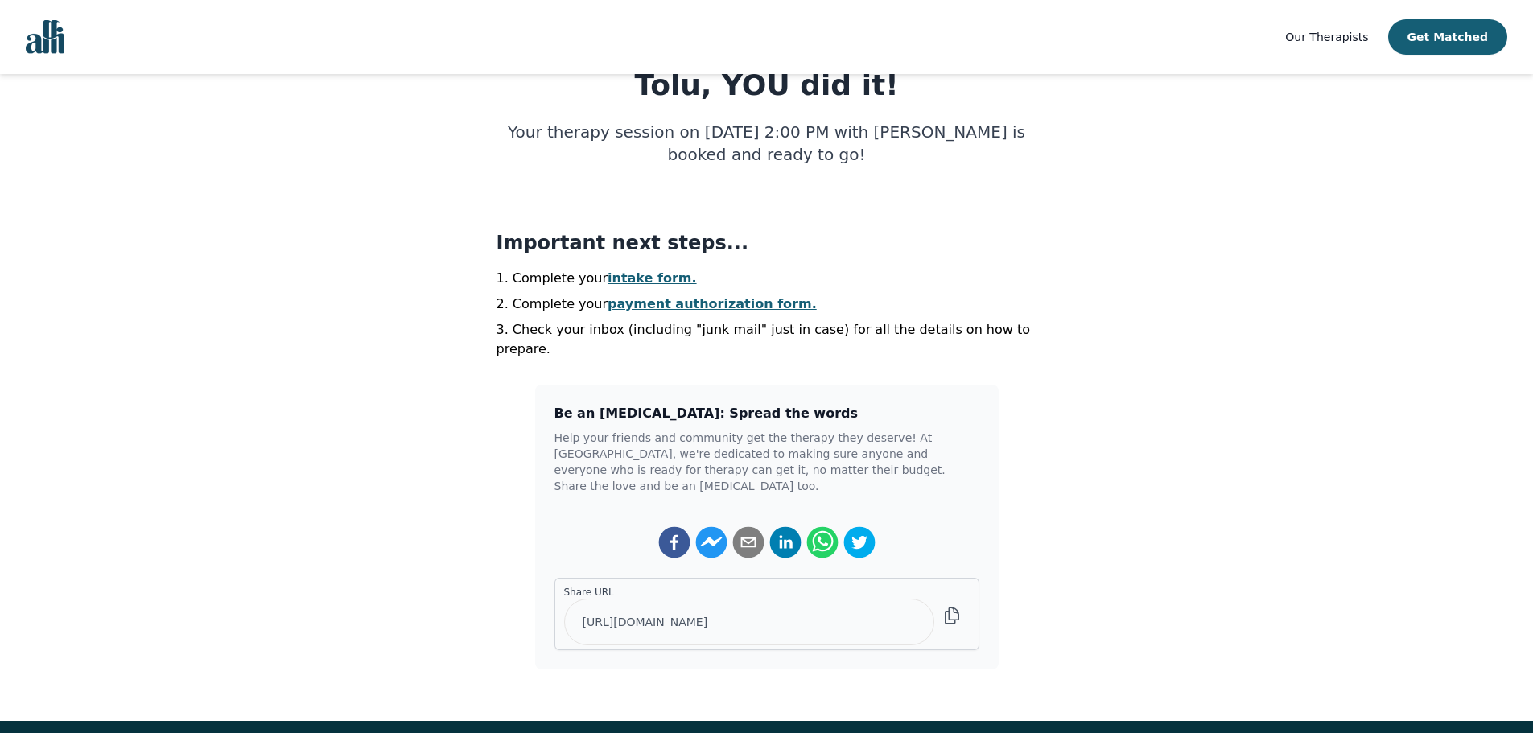
scroll to position [322, 0]
